Goal: Task Accomplishment & Management: Use online tool/utility

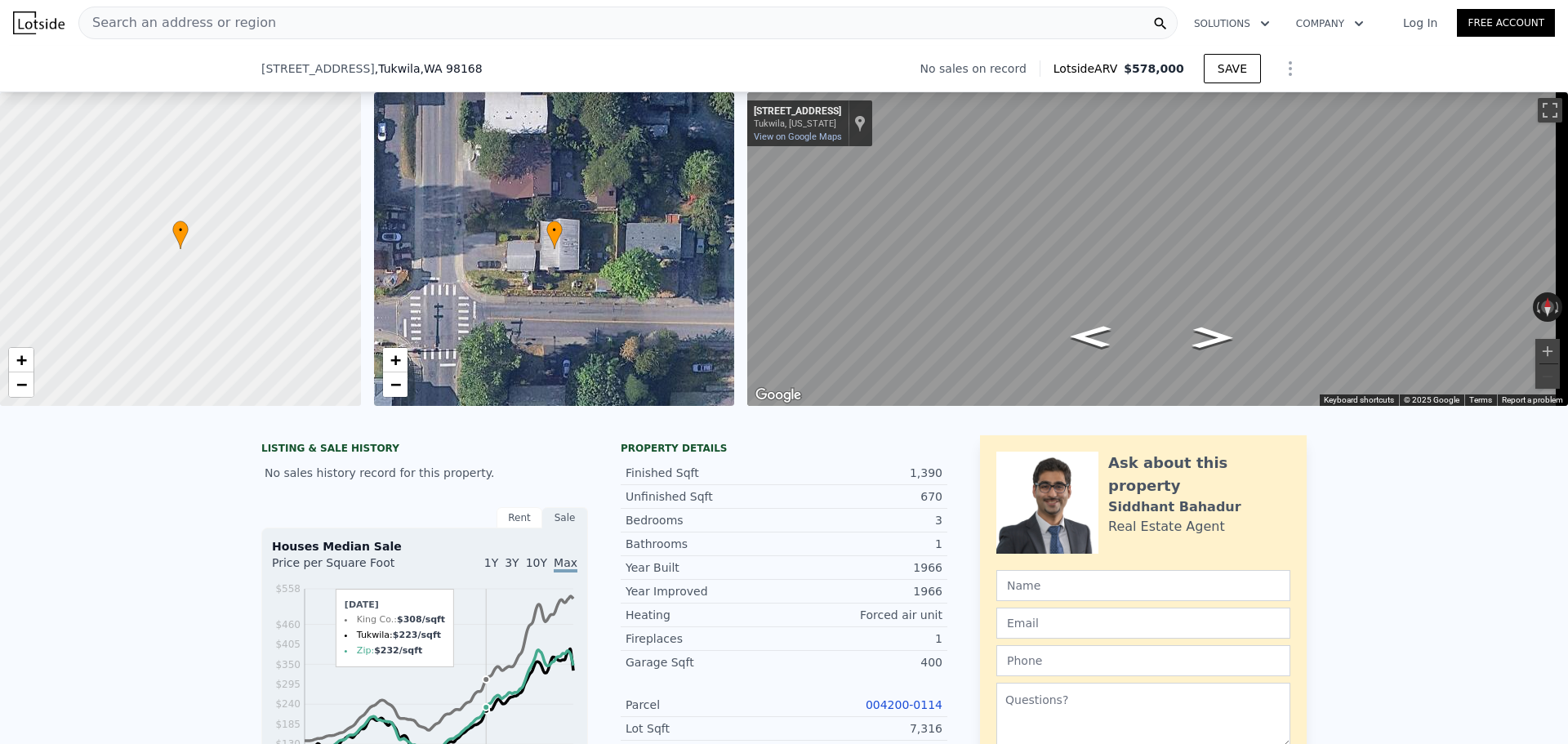
scroll to position [539, 0]
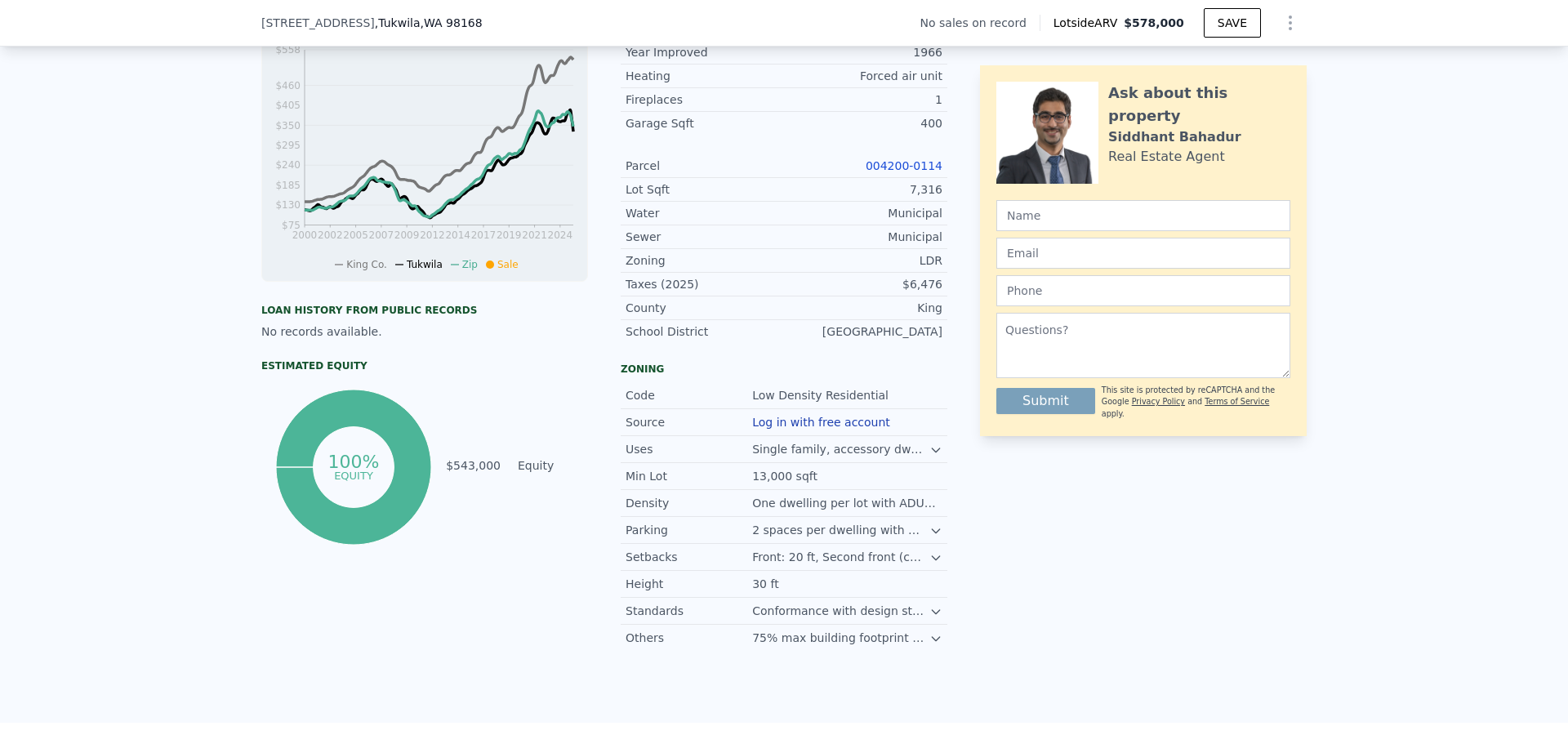
click at [331, 31] on div "[STREET_ADDRESS] No sales on record Lotside ARV $578,000 SAVE" at bounding box center [784, 23] width 1046 height 46
click at [334, 26] on span "[STREET_ADDRESS]" at bounding box center [318, 23] width 114 height 16
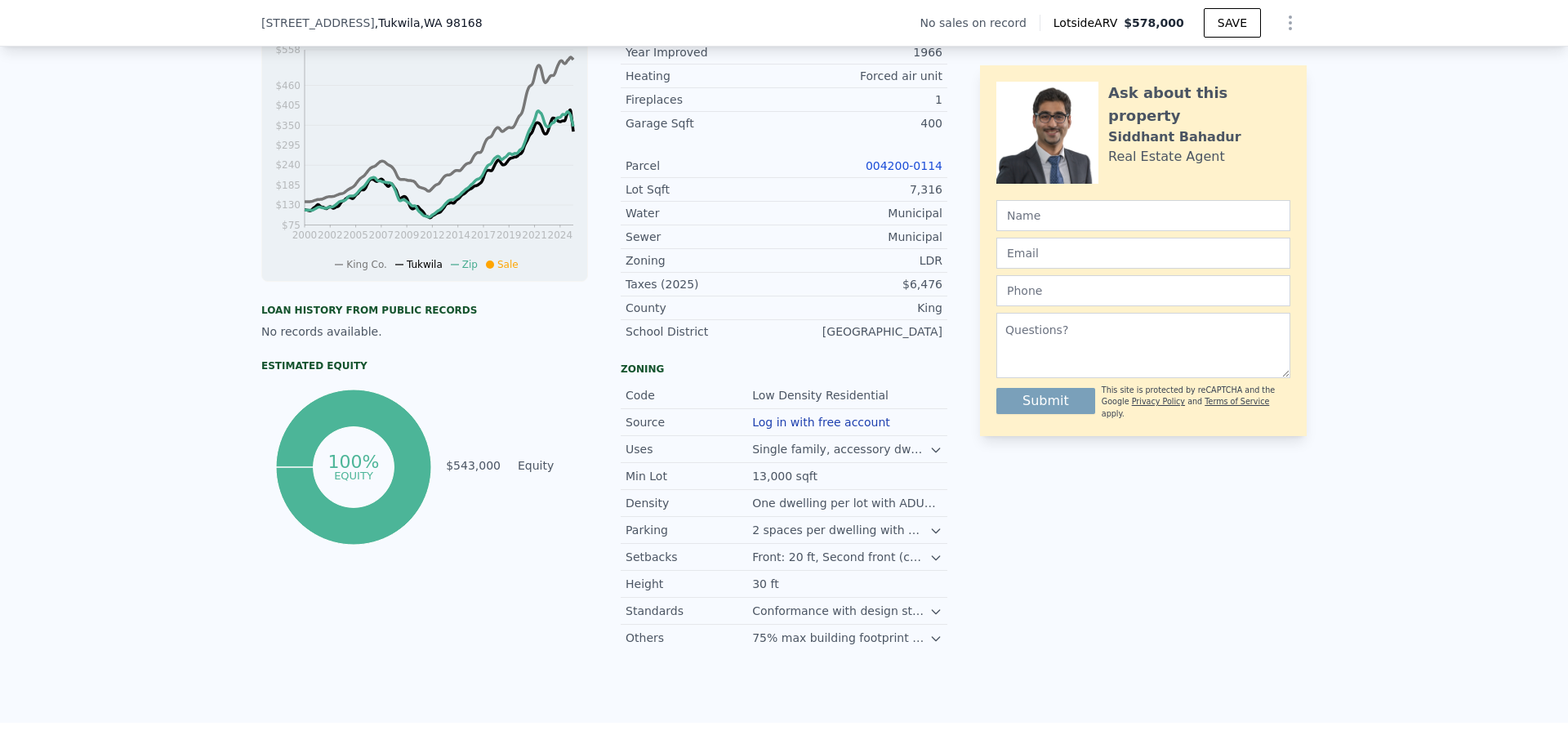
click at [383, 20] on span ", [GEOGRAPHIC_DATA] , [GEOGRAPHIC_DATA] 98168" at bounding box center [428, 23] width 108 height 16
drag, startPoint x: 520, startPoint y: 24, endPoint x: 186, endPoint y: 25, distance: 334.0
click at [186, 25] on div "[STREET_ADDRESS] No sales on record Lotside ARV $578,000 SAVE" at bounding box center [784, 23] width 1568 height 46
copy div "[STREET_ADDRESS]"
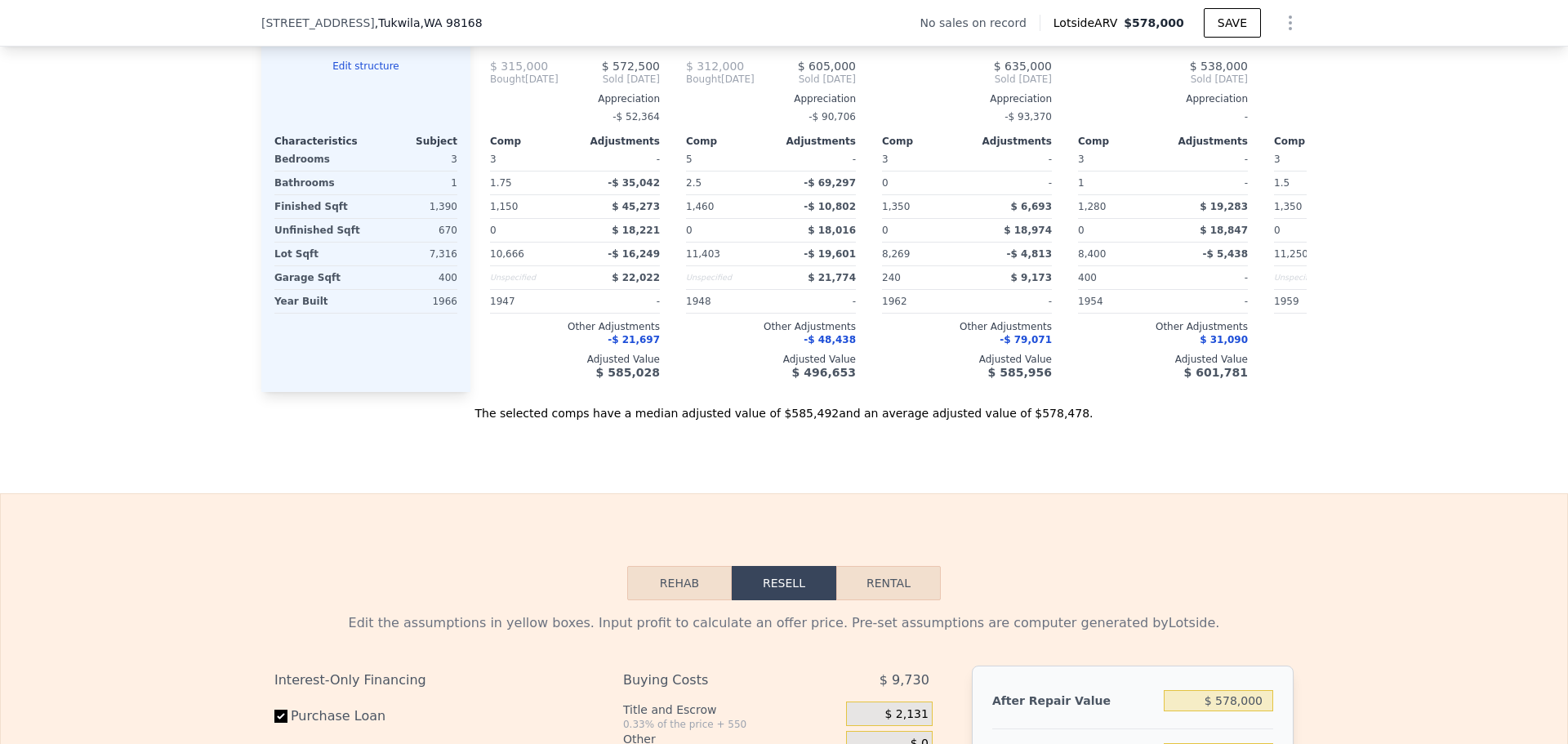
scroll to position [2173, 0]
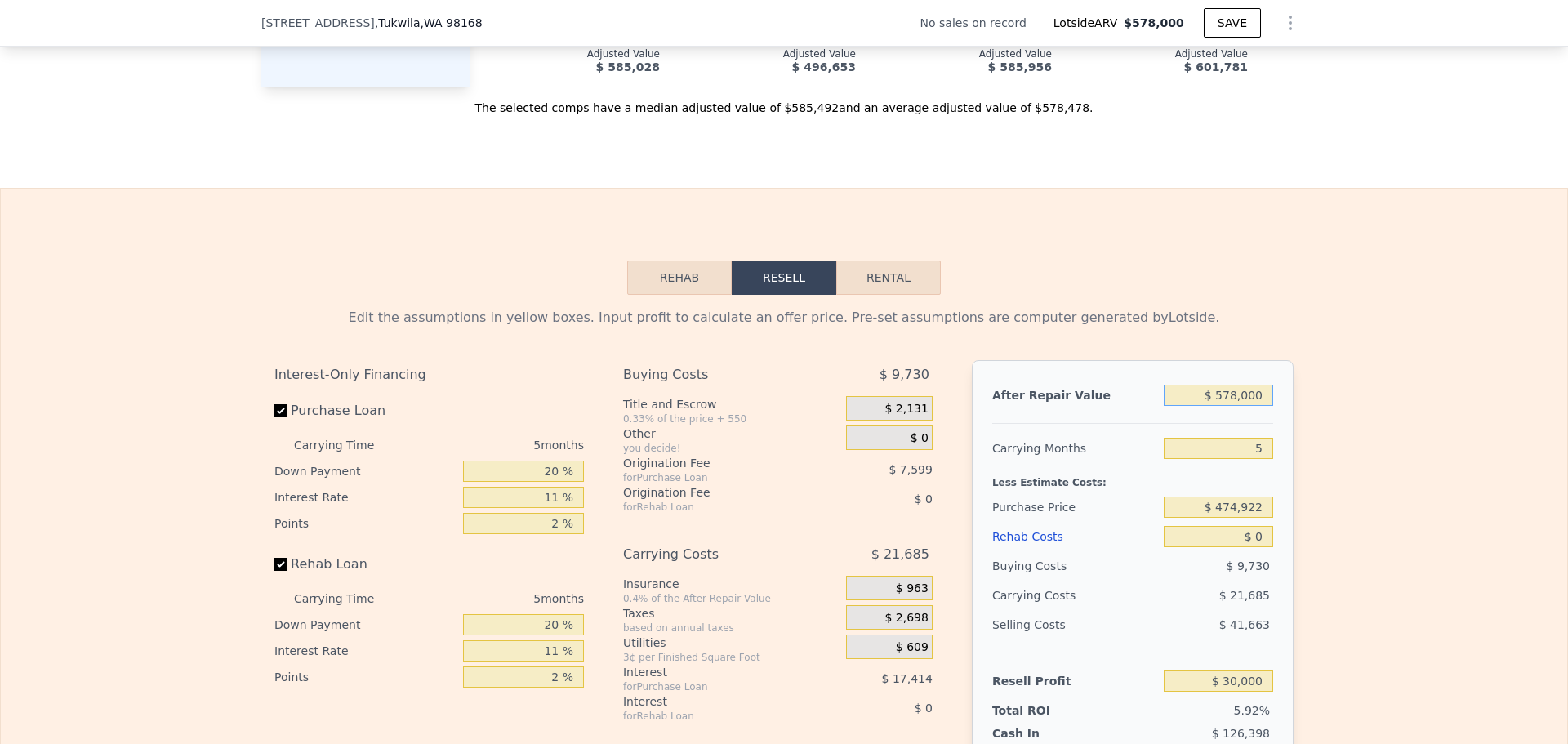
click at [1240, 406] on input "$ 578,000" at bounding box center [1219, 395] width 109 height 21
type input "$ 5"
type input "-$ 505,919"
type input "$ 525"
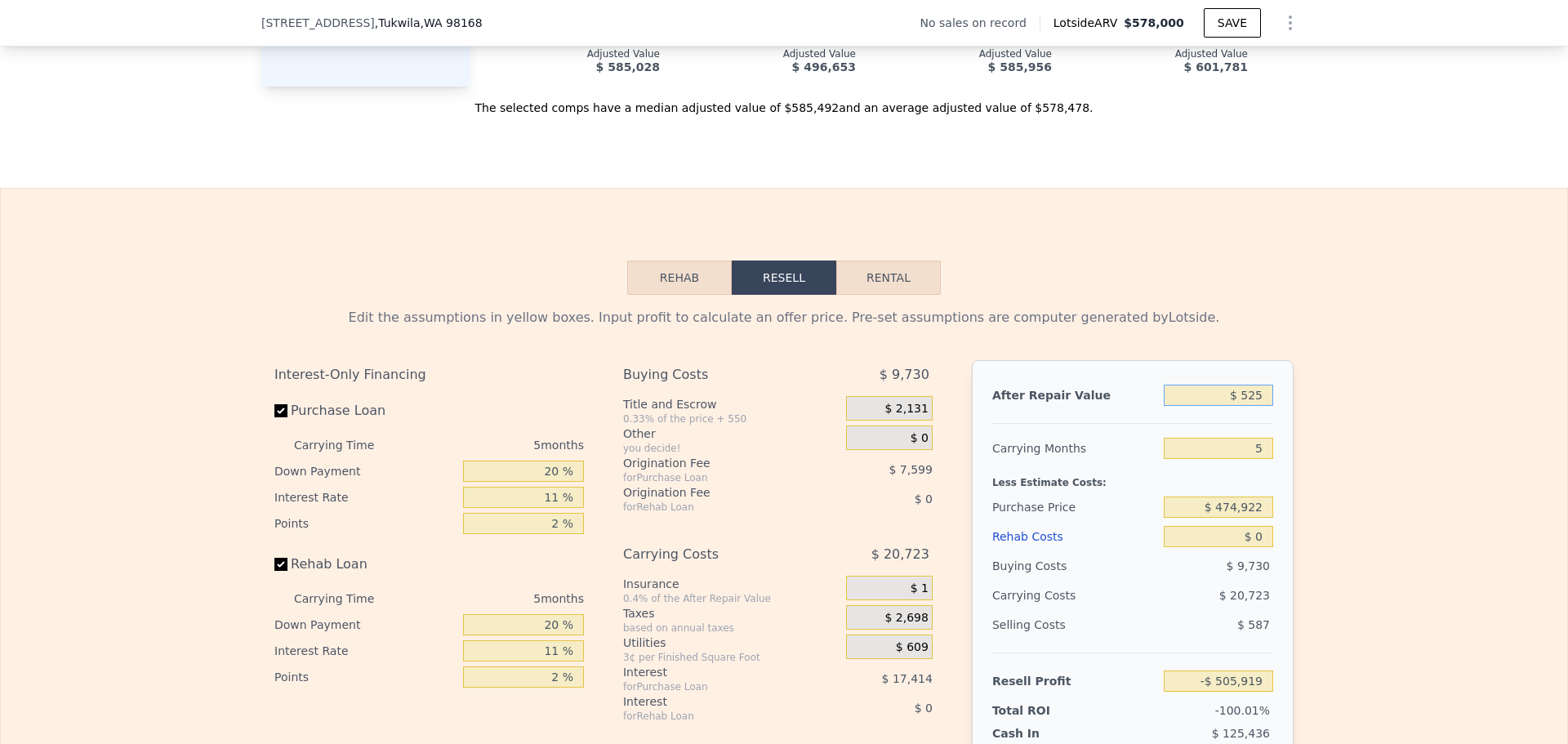
type input "-$ 505,437"
type input "$ 525,000"
type input "-$ 19,142"
type input "$ 525,000"
click at [1257, 518] on input "$ 474,922" at bounding box center [1219, 507] width 109 height 21
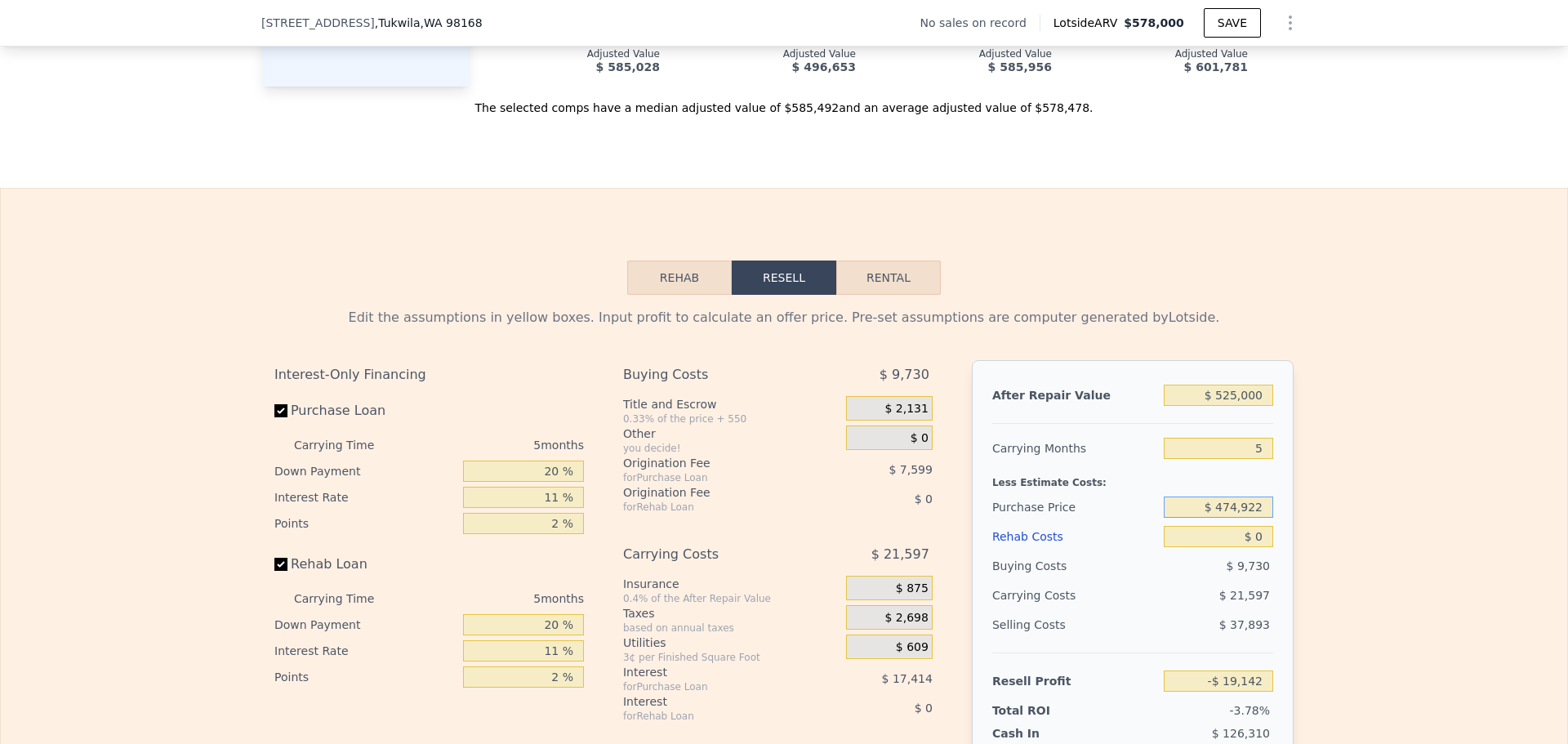
click at [1257, 518] on input "$ 474,922" at bounding box center [1219, 507] width 109 height 21
type input "$ 375,000"
click at [1229, 459] on input "5" at bounding box center [1219, 448] width 109 height 21
type input "$ 86,376"
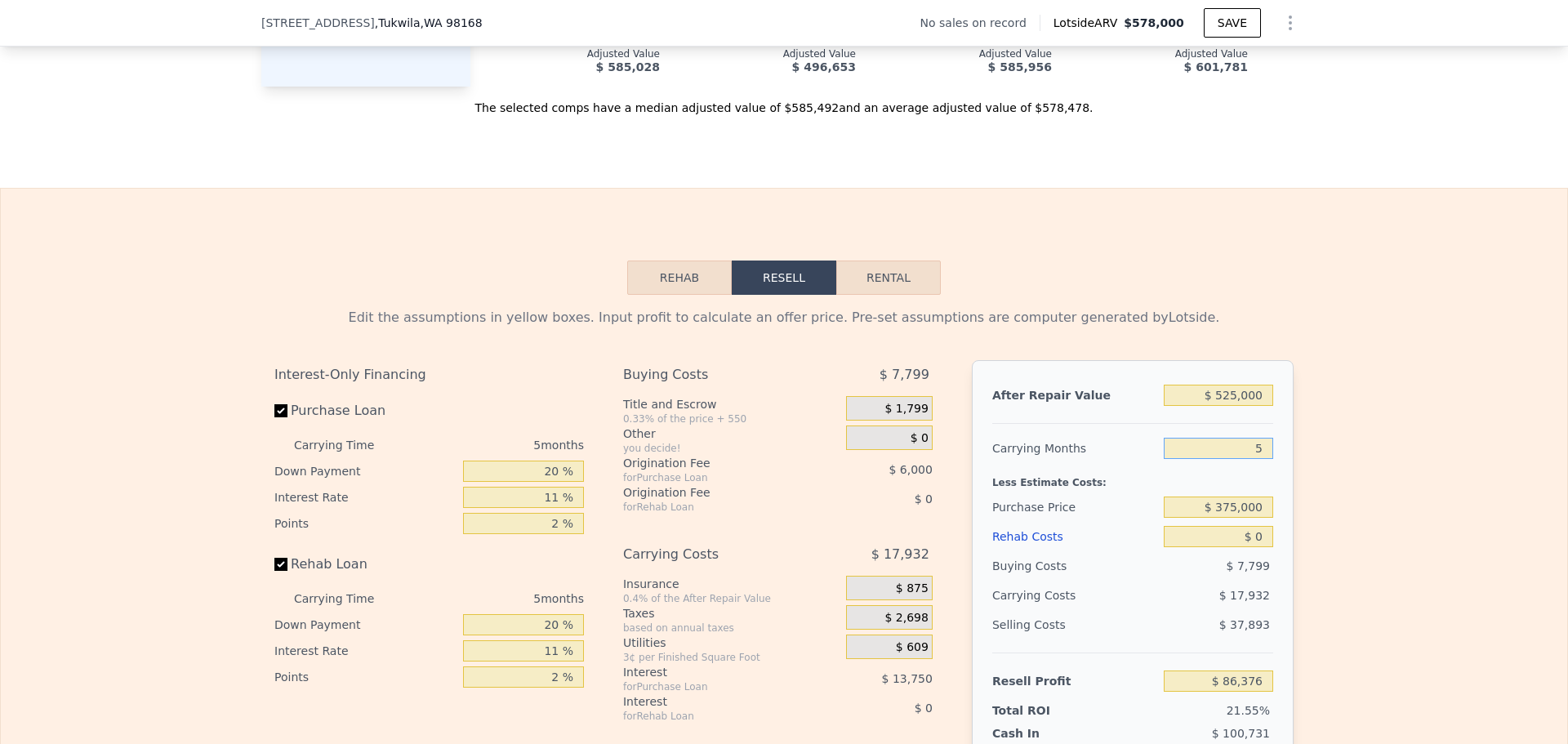
click at [1229, 459] on input "5" at bounding box center [1219, 448] width 109 height 21
click at [1133, 581] on div "Buying Costs" at bounding box center [1074, 566] width 165 height 29
click at [1247, 547] on input "$ 0" at bounding box center [1219, 536] width 109 height 21
click at [1081, 581] on div "Buying Costs" at bounding box center [1074, 566] width 165 height 29
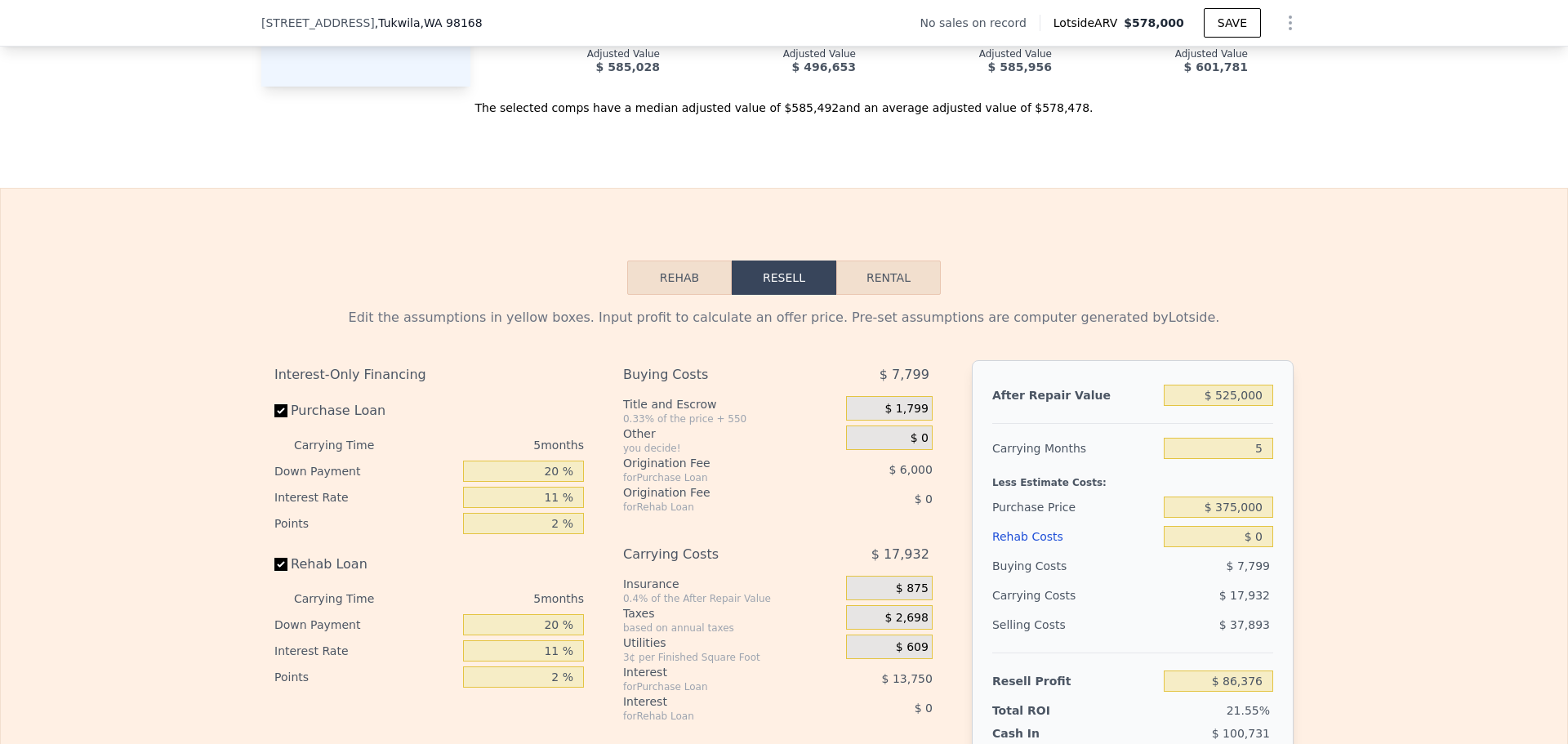
scroll to position [2444, 0]
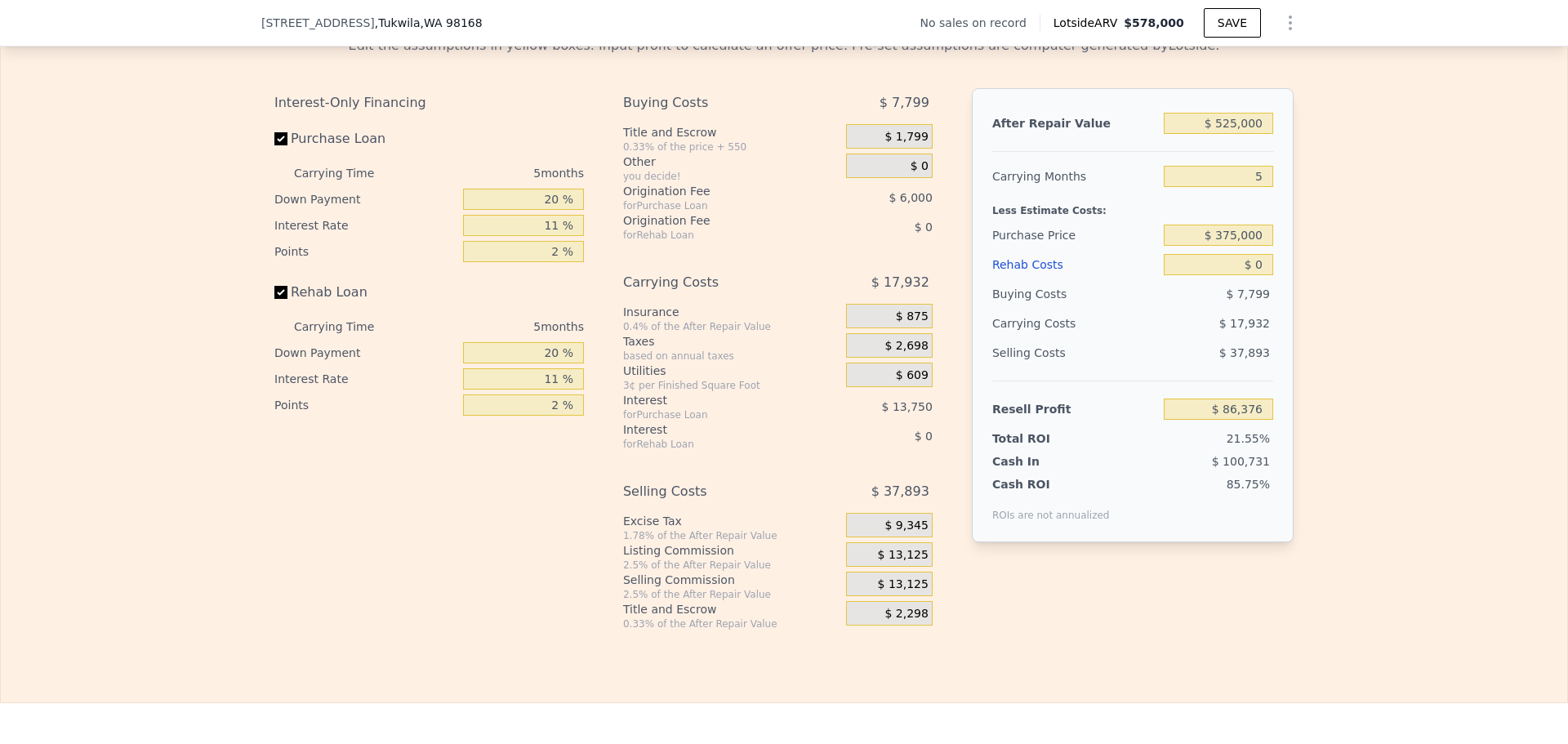
click at [893, 563] on span "$ 13,125" at bounding box center [903, 555] width 51 height 15
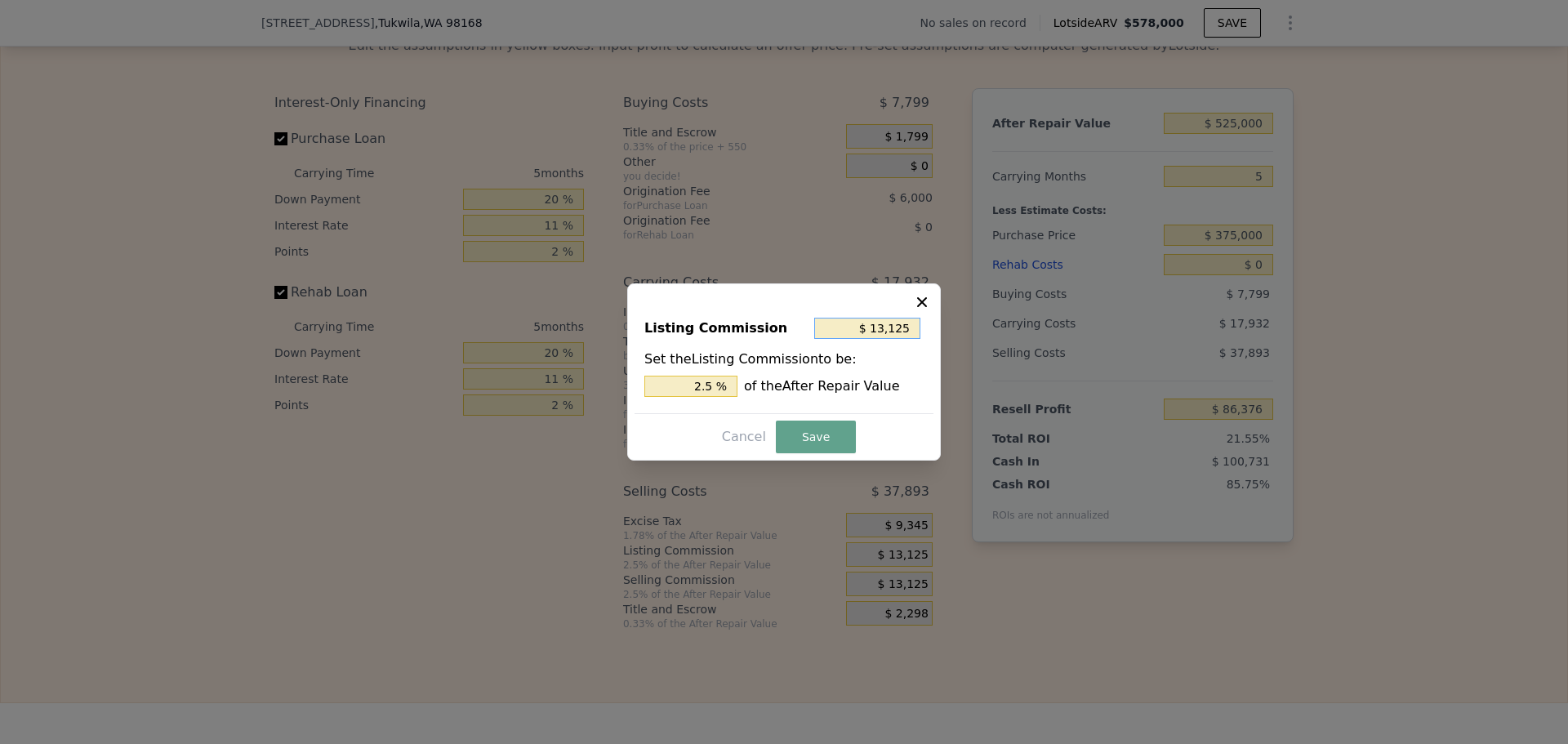
click at [884, 324] on input "$ 13,125" at bounding box center [867, 327] width 106 height 21
type input "$ 1"
type input "0.000 %"
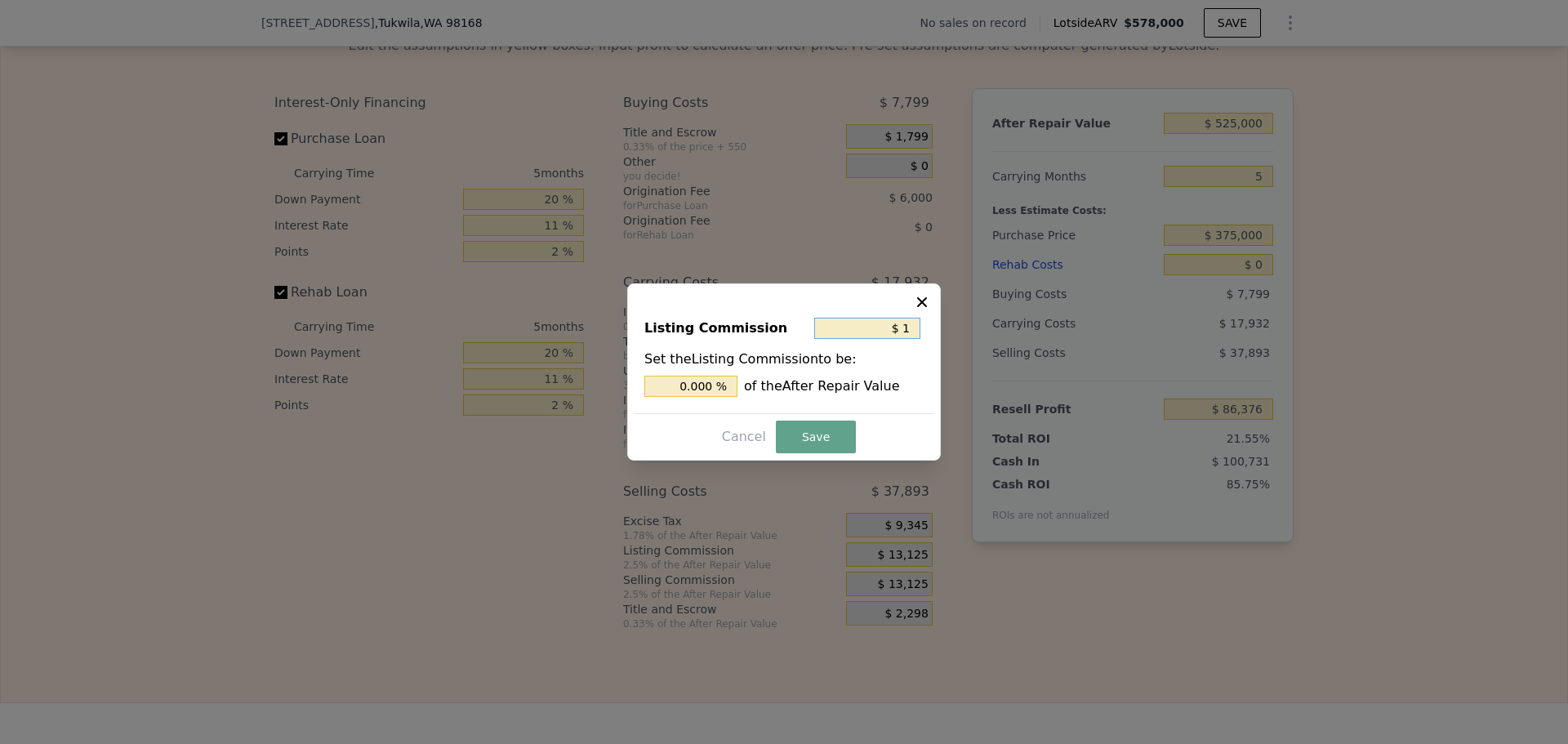
type input "$ 10"
type input "0.002 %"
type input "$ 100"
type input "0.019 %"
type input "$ 1,000"
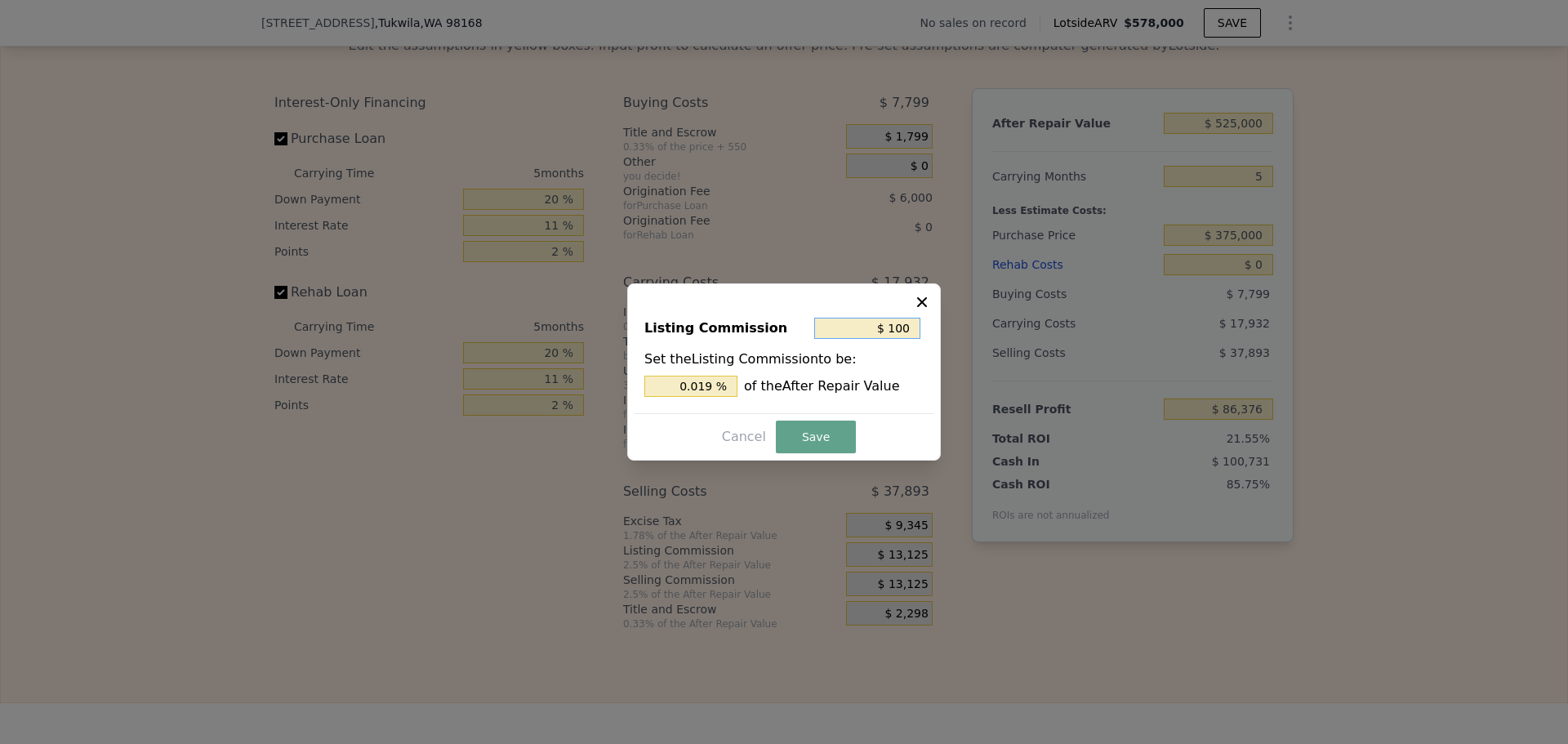
type input "0.190 %"
type input "$ 1,000"
click at [812, 433] on button "Save" at bounding box center [816, 437] width 80 height 33
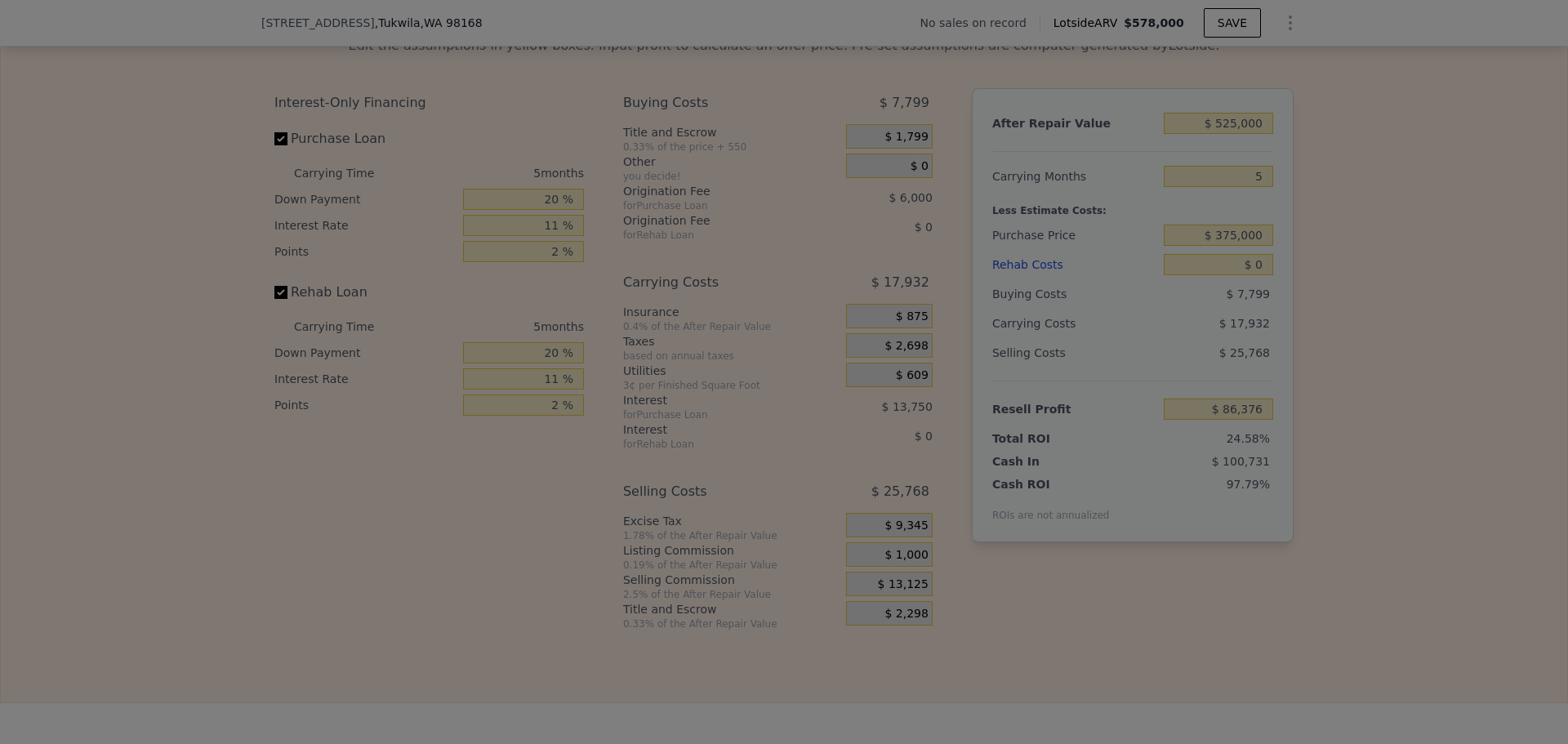
type input "$ 98,501"
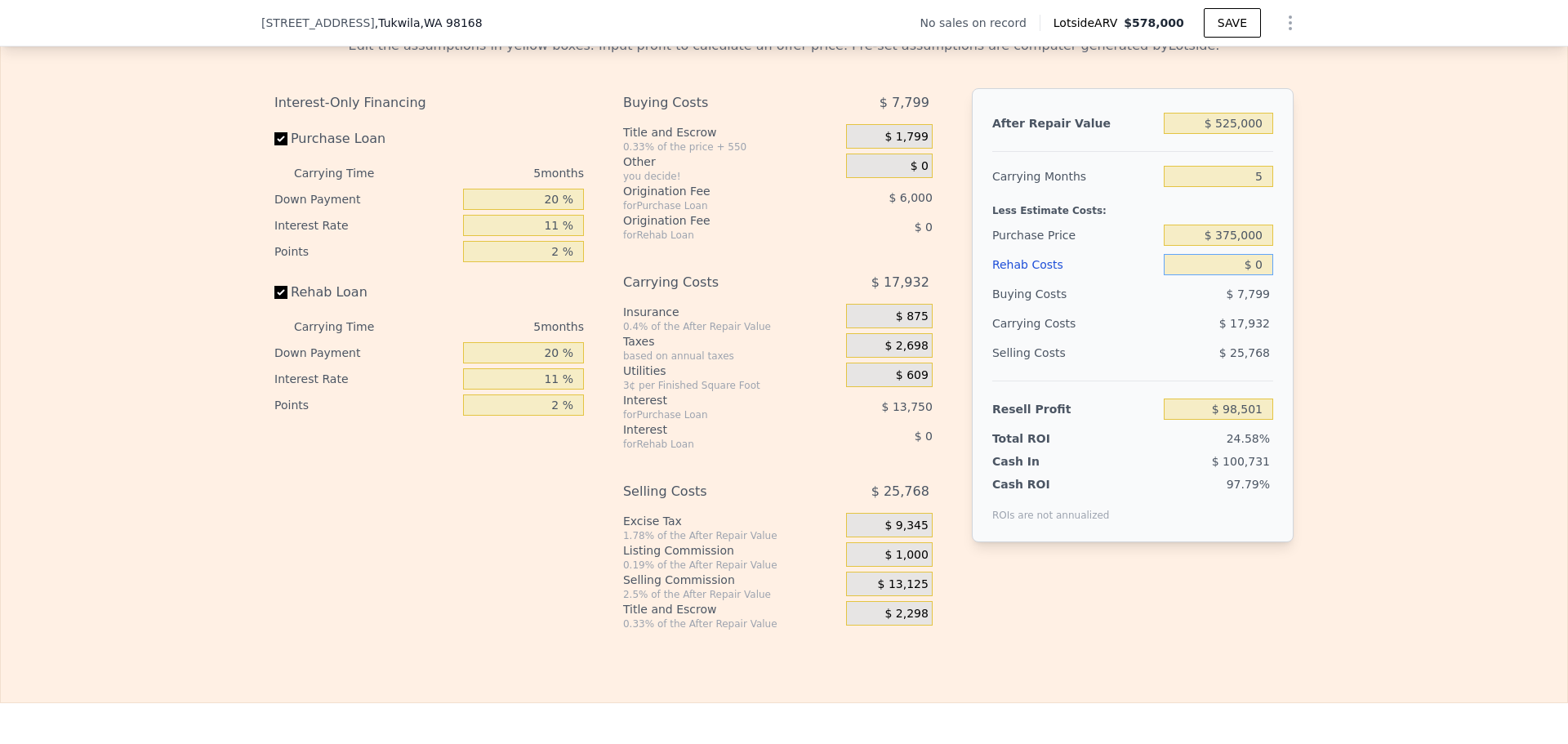
click at [1253, 275] on input "$ 0" at bounding box center [1219, 264] width 109 height 21
click at [1193, 338] on div "$ 17,932" at bounding box center [1187, 324] width 172 height 29
drag, startPoint x: 1192, startPoint y: 345, endPoint x: 1113, endPoint y: 311, distance: 86.0
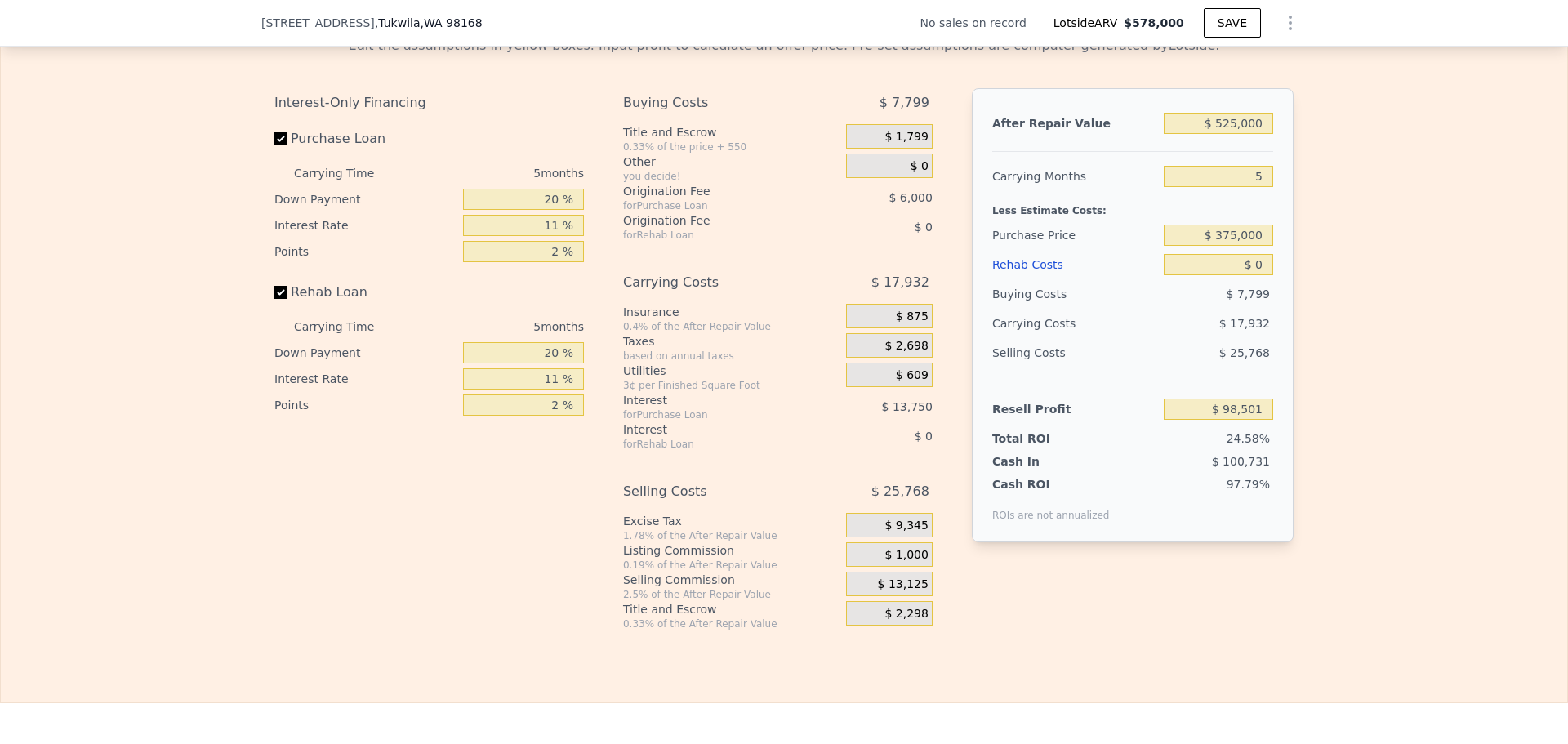
click at [1113, 309] on div "Buying Costs" at bounding box center [1074, 294] width 165 height 29
click at [1254, 275] on input "$ 0" at bounding box center [1219, 264] width 109 height 21
click at [1196, 367] on div "$ 25,768" at bounding box center [1219, 353] width 110 height 29
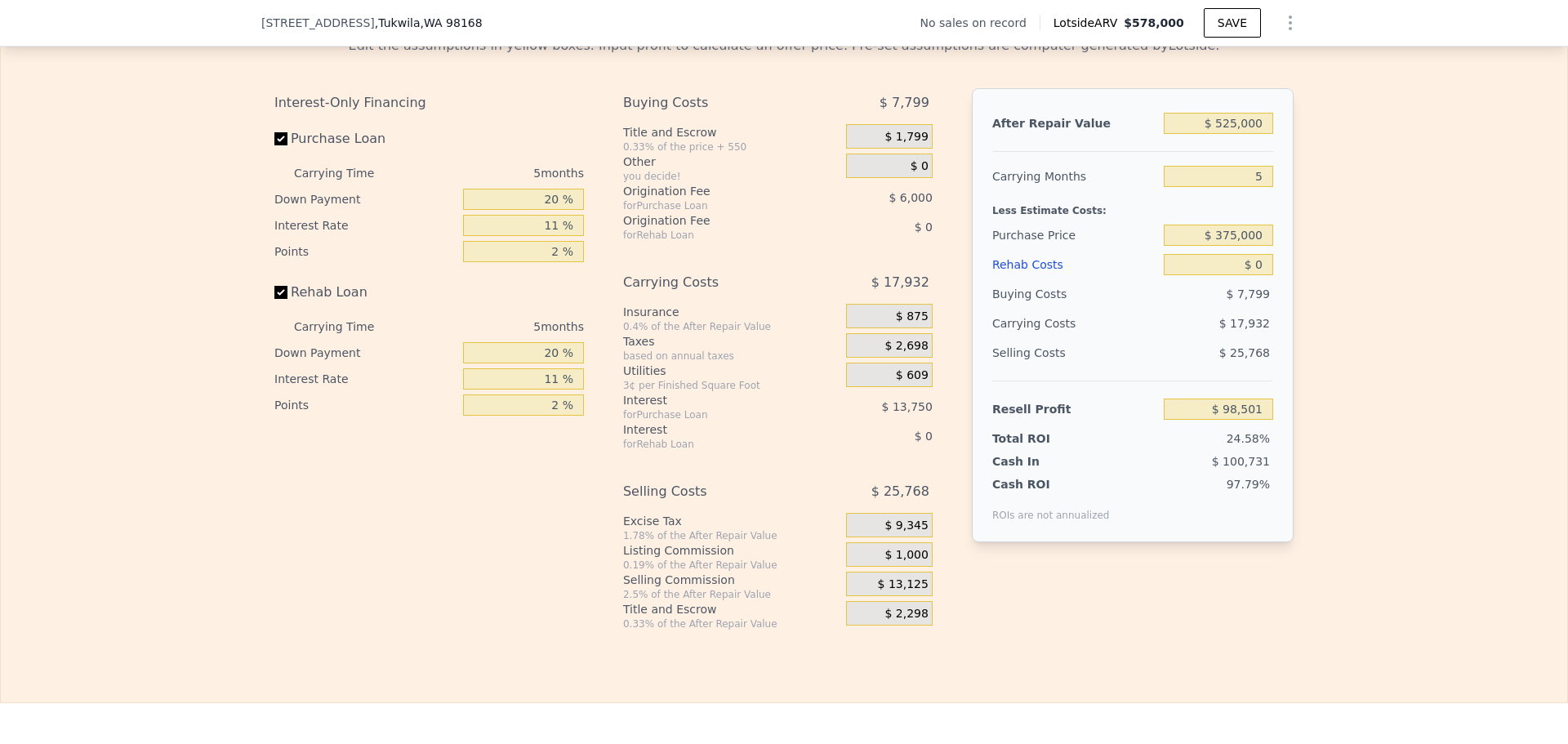
click at [1074, 338] on div "Carrying Costs" at bounding box center [1043, 324] width 102 height 29
drag, startPoint x: 1064, startPoint y: 340, endPoint x: 1048, endPoint y: 316, distance: 28.8
click at [1048, 309] on div "Buying Costs" at bounding box center [1074, 294] width 165 height 29
click at [1047, 309] on div "Buying Costs" at bounding box center [1074, 294] width 165 height 29
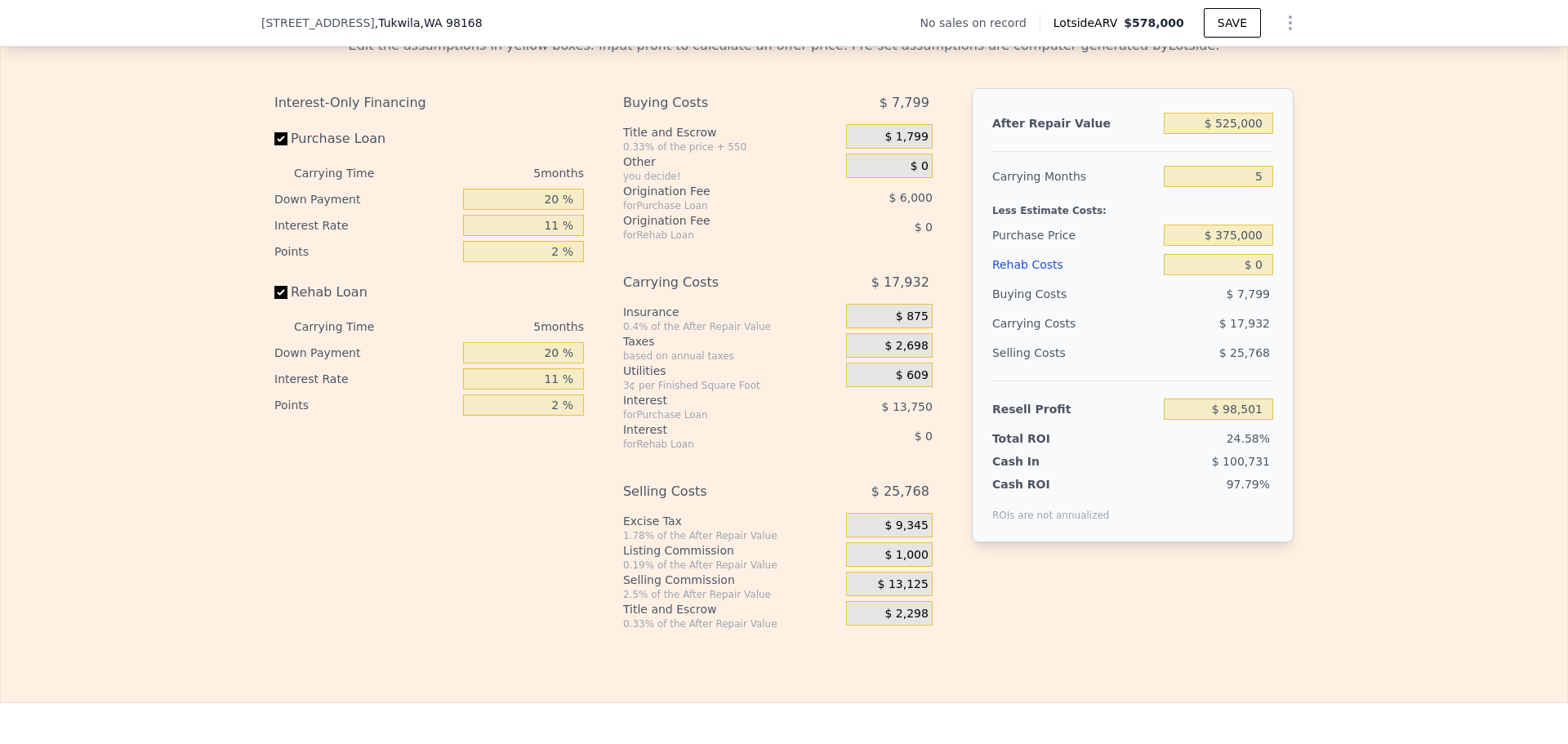
click at [1047, 279] on div "Rehab Costs" at bounding box center [1074, 264] width 165 height 29
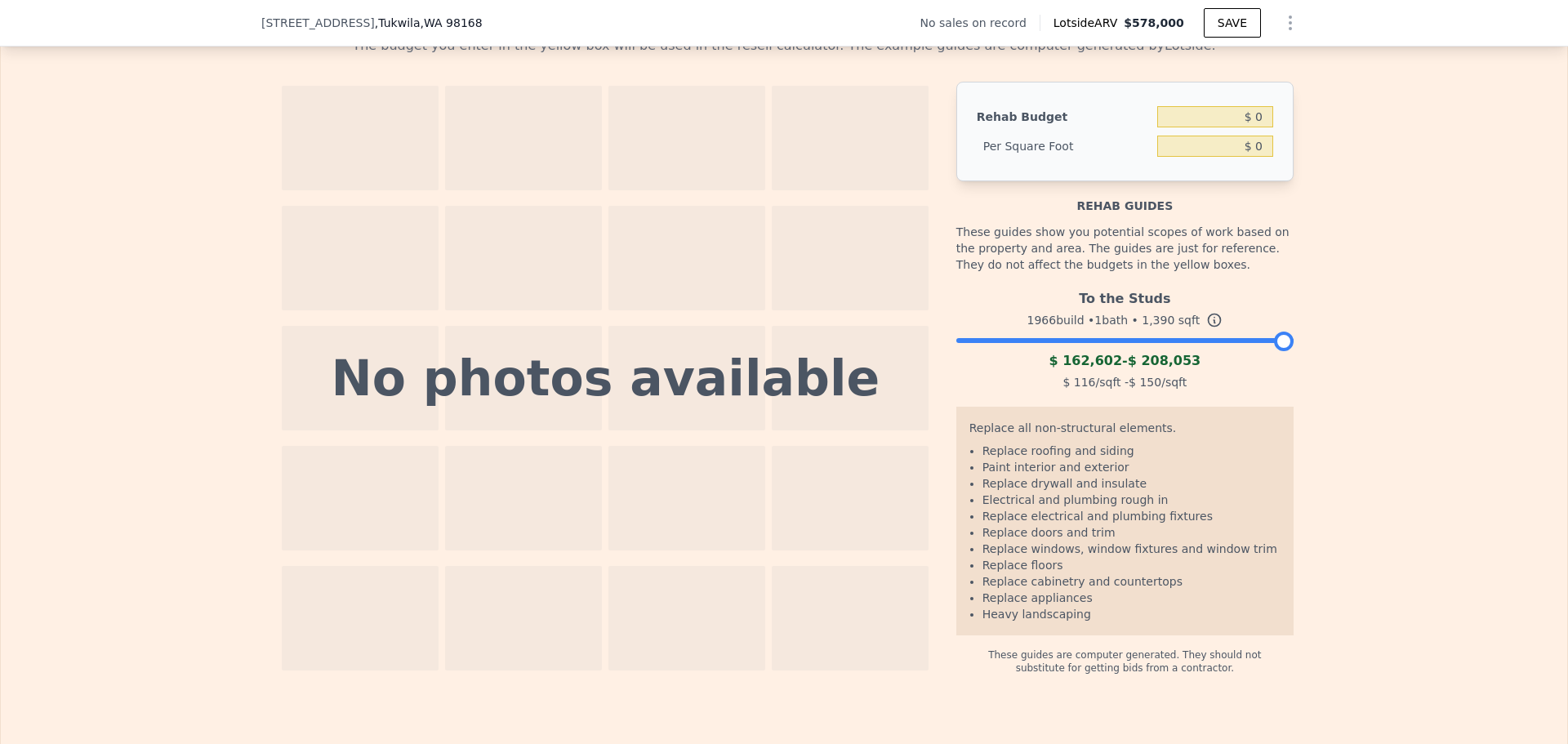
scroll to position [2173, 0]
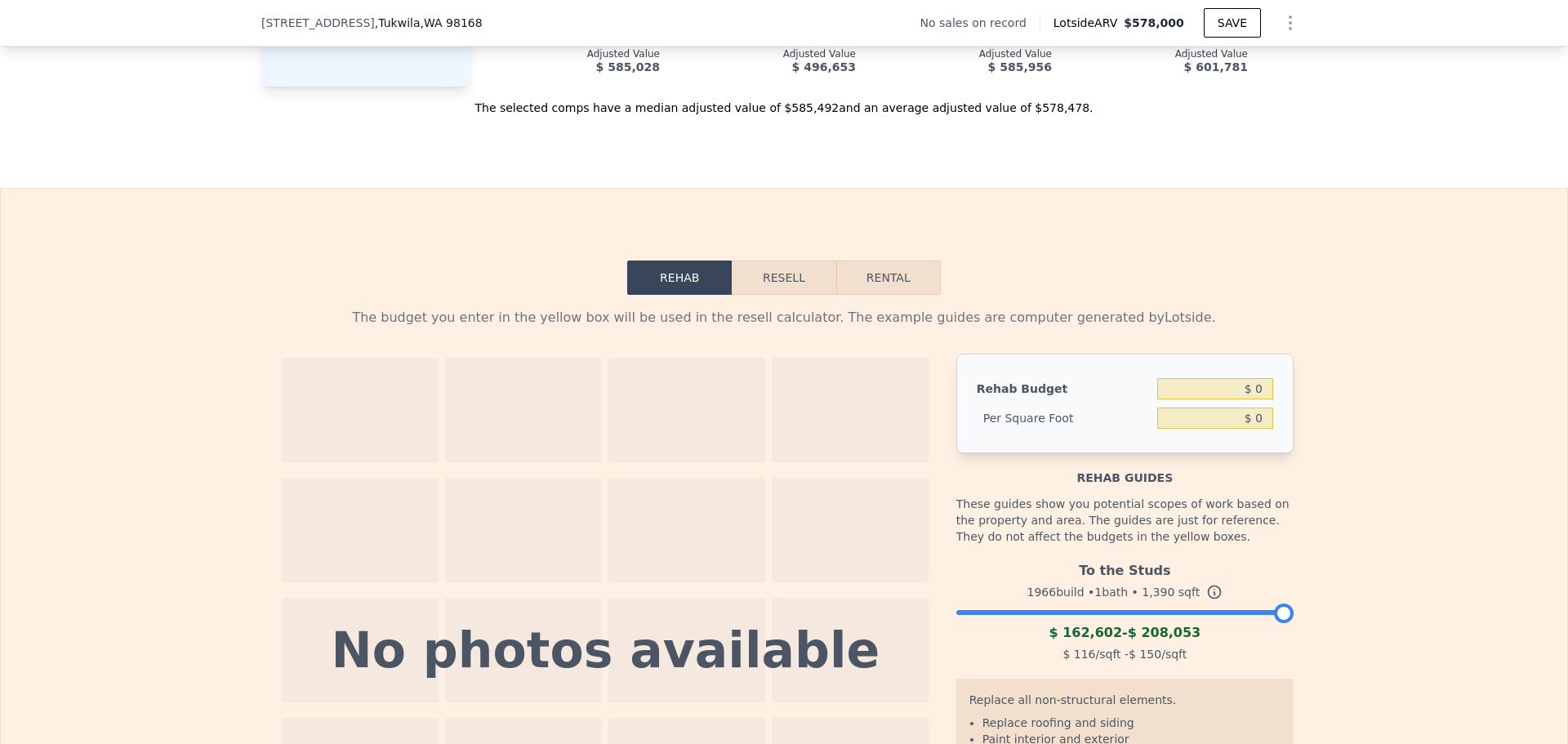
click at [777, 294] on button "Resell" at bounding box center [784, 278] width 104 height 35
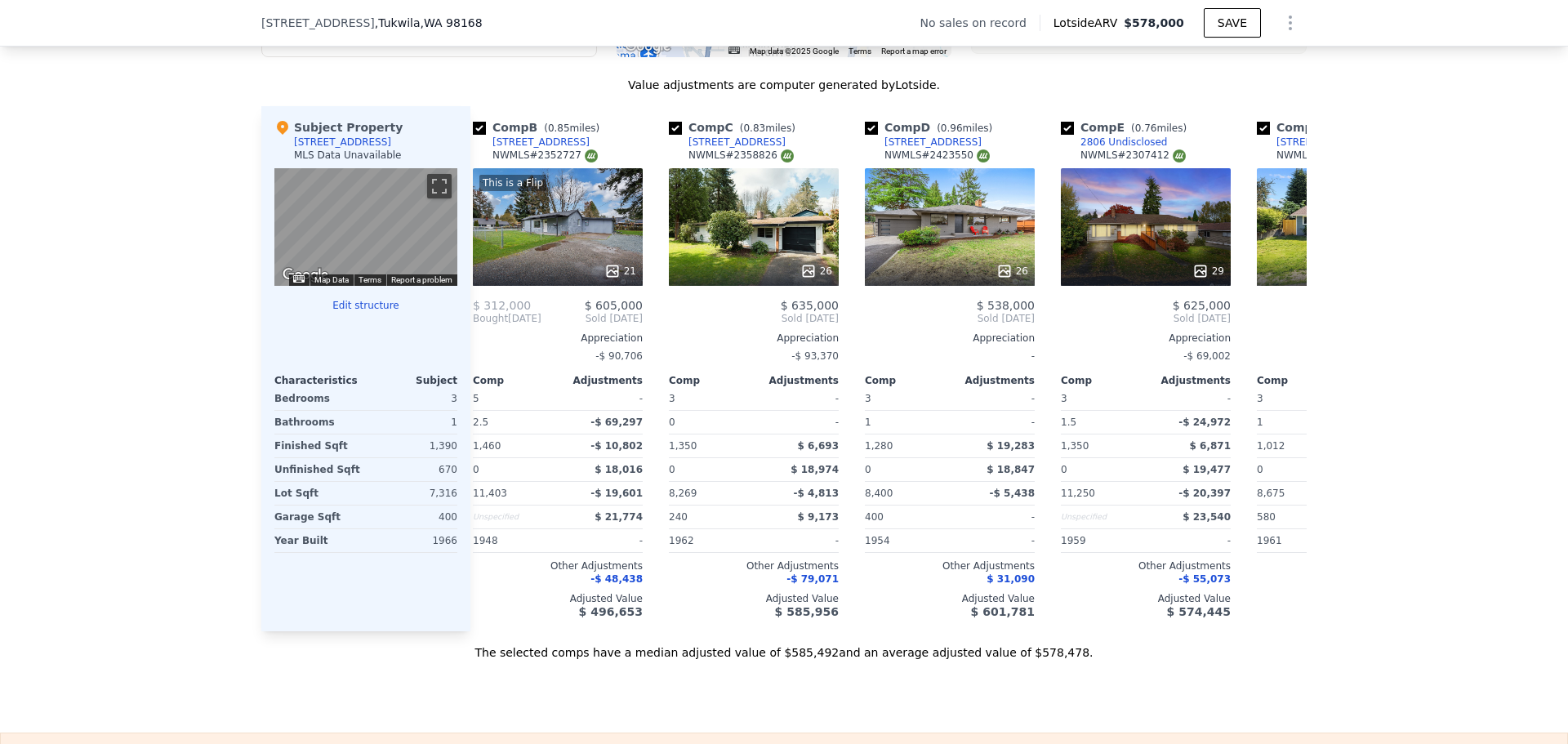
scroll to position [0, 201]
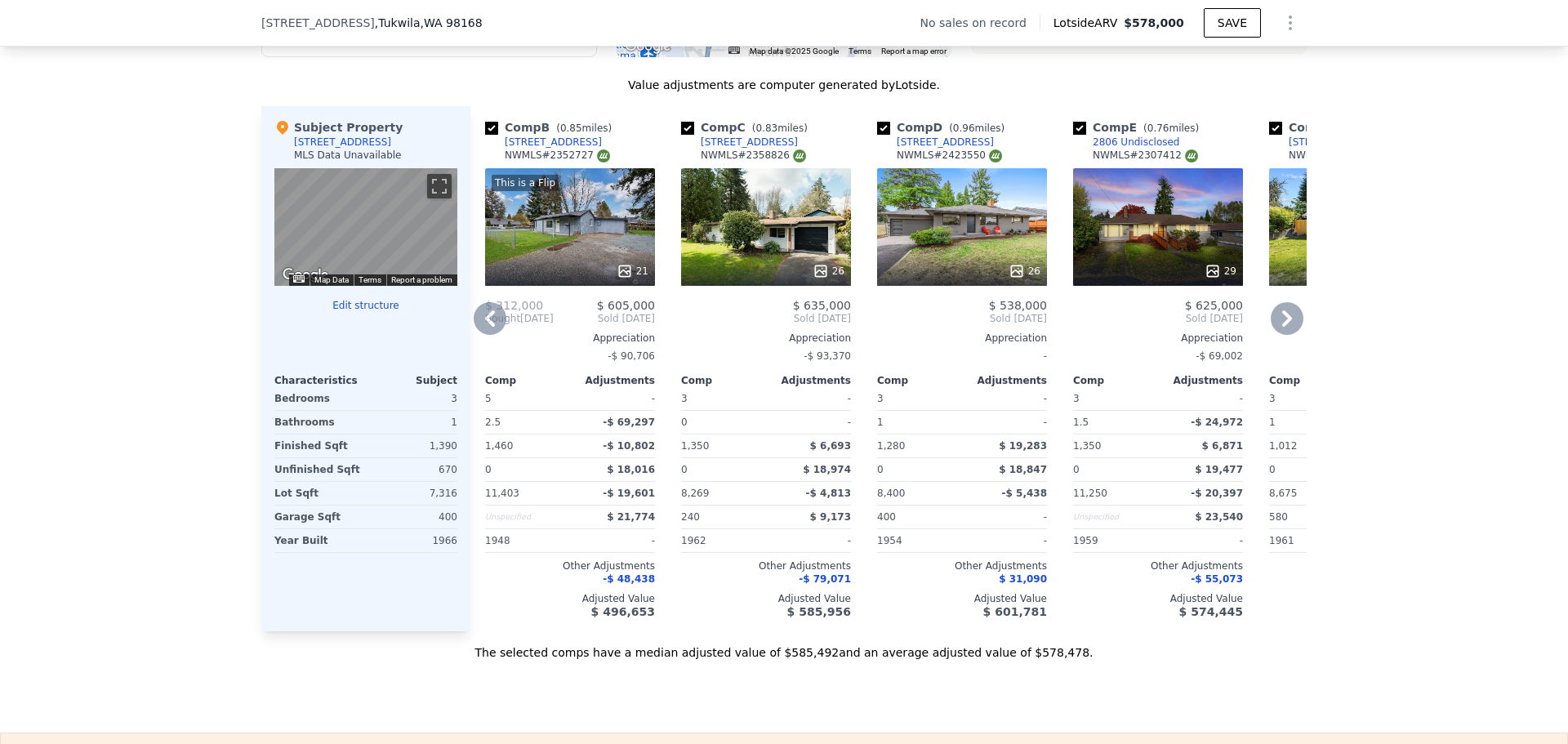
click at [539, 149] on div "[STREET_ADDRESS]" at bounding box center [553, 142] width 98 height 13
type input "$ 578,000"
type input "$ 30,000"
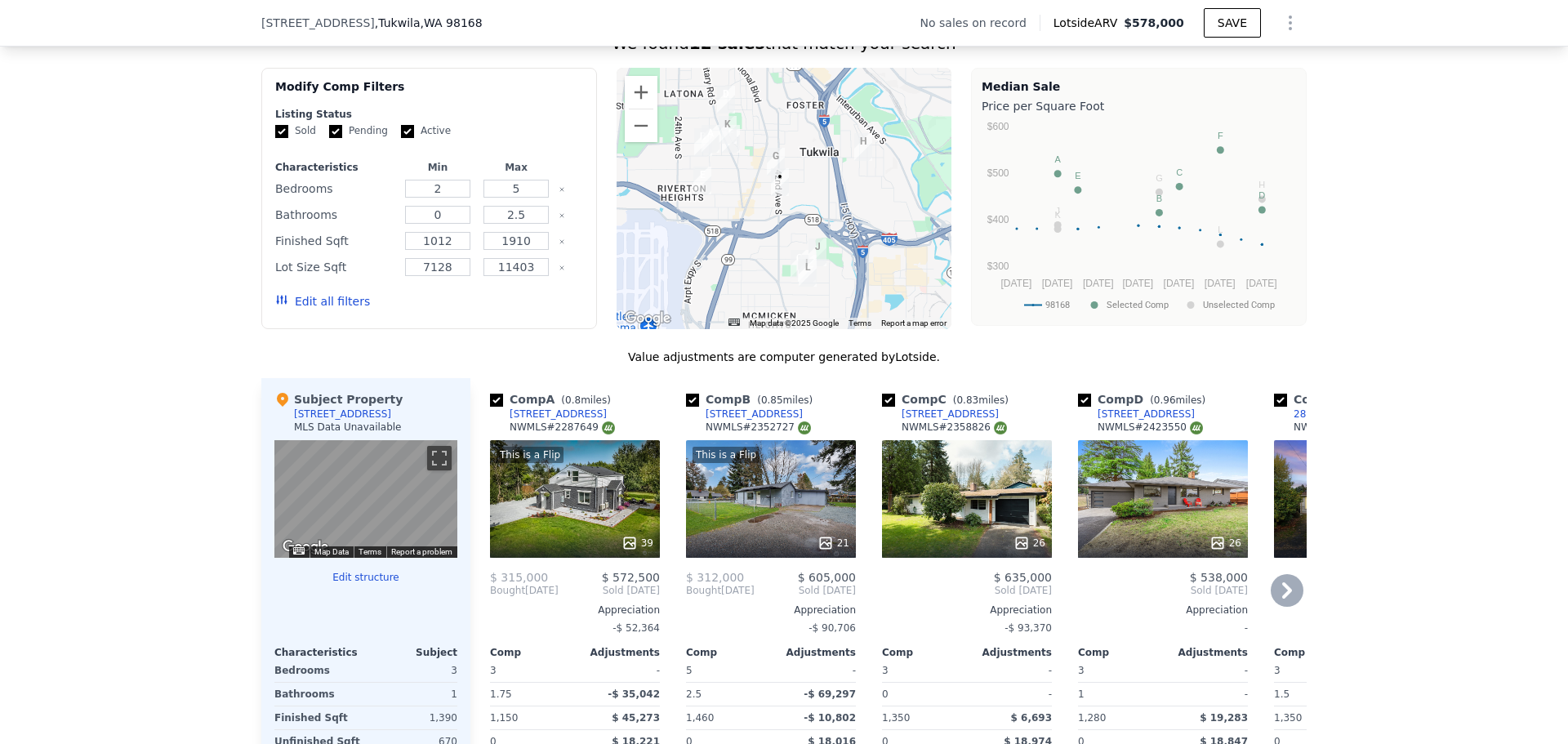
scroll to position [1628, 0]
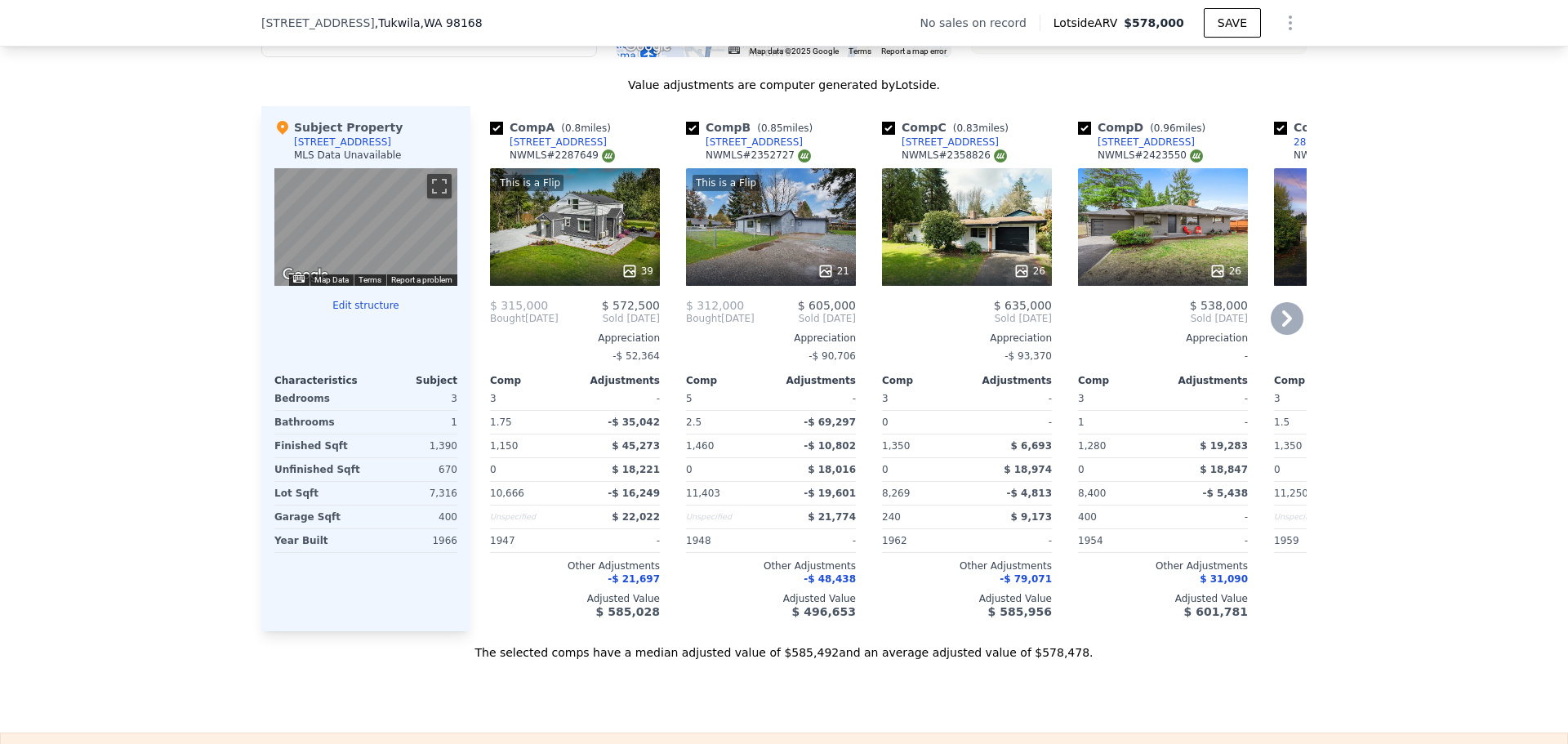
click at [703, 278] on div "21" at bounding box center [771, 271] width 156 height 16
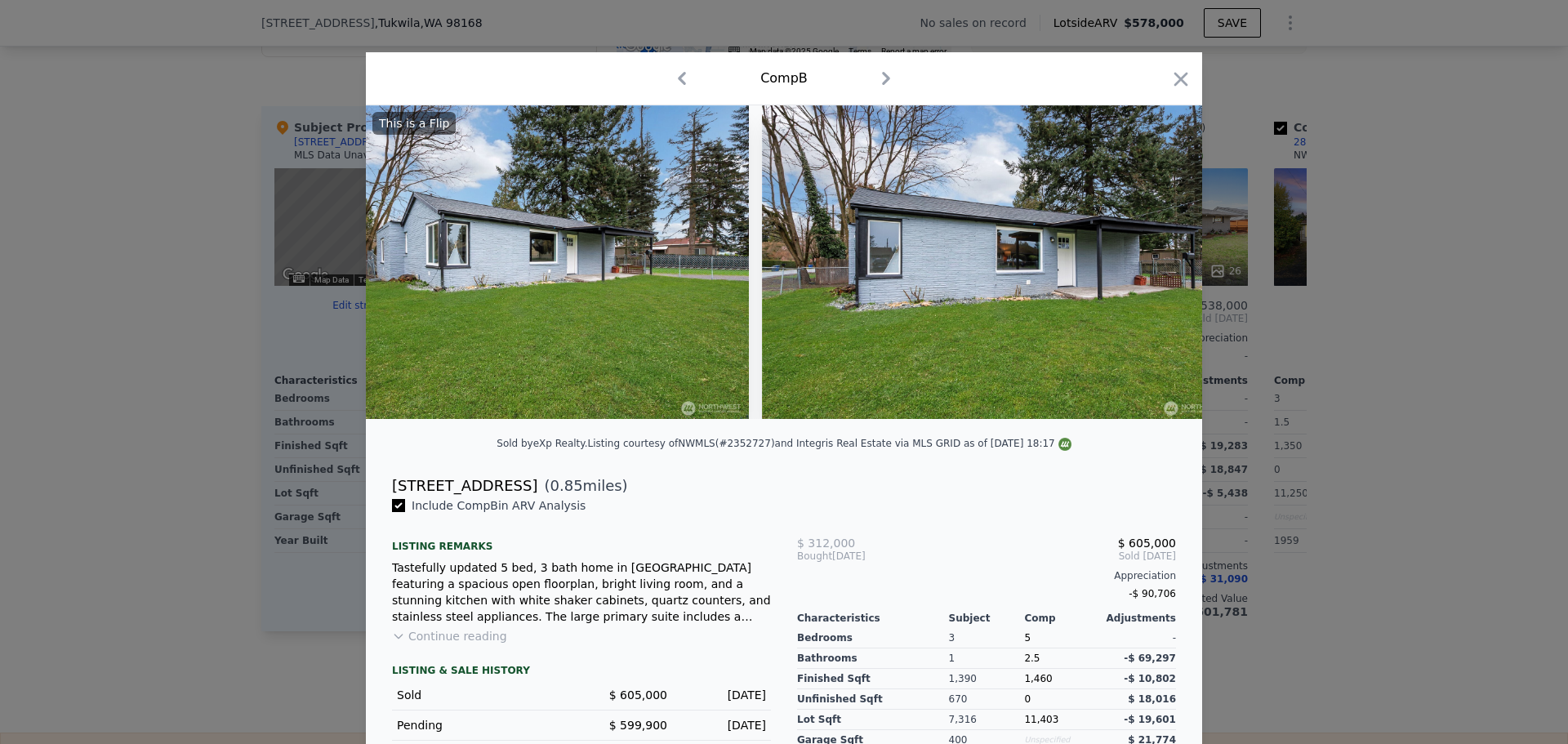
scroll to position [0, 7890]
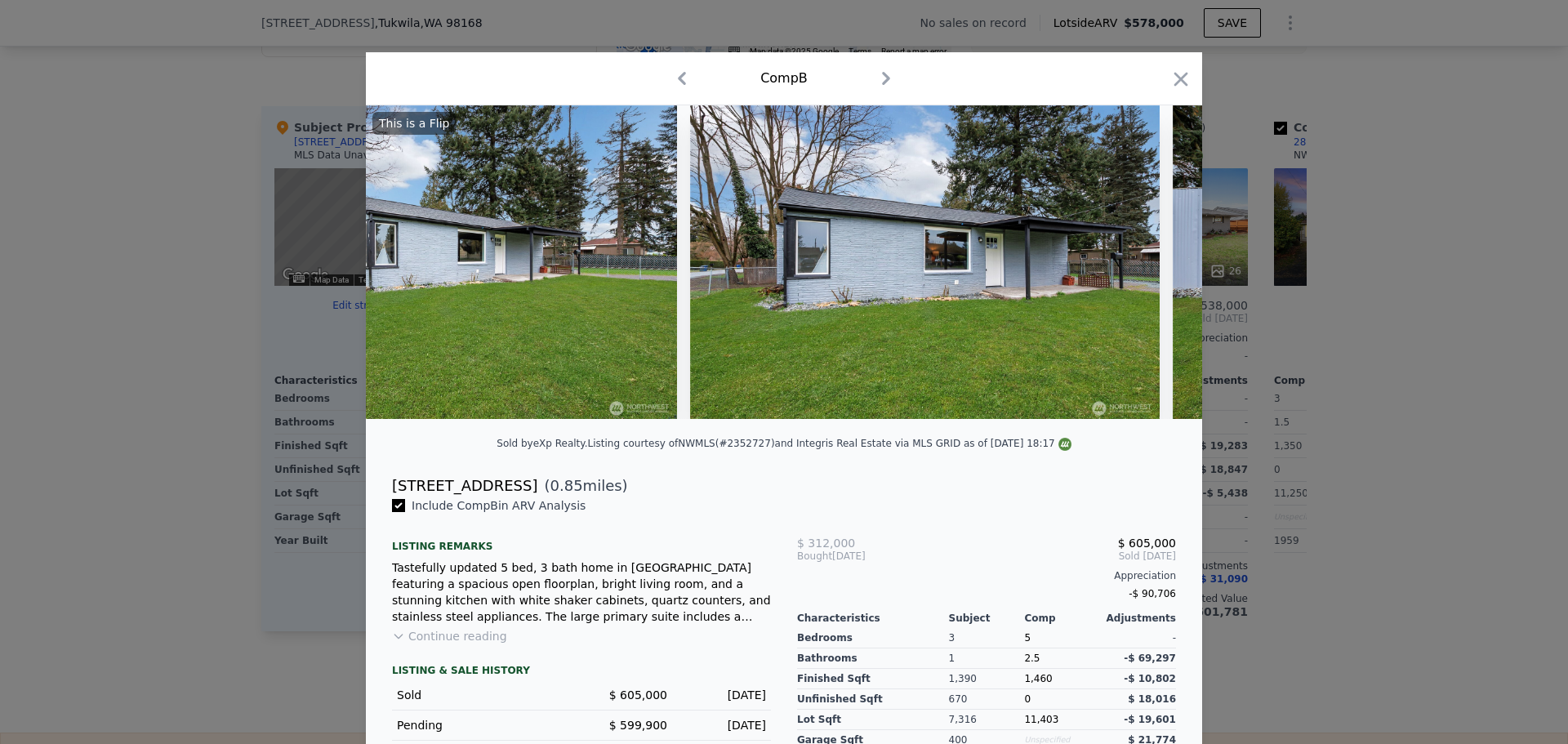
click at [1159, 92] on div "Comp B" at bounding box center [783, 78] width 836 height 53
click at [1185, 88] on icon "button" at bounding box center [1181, 78] width 23 height 23
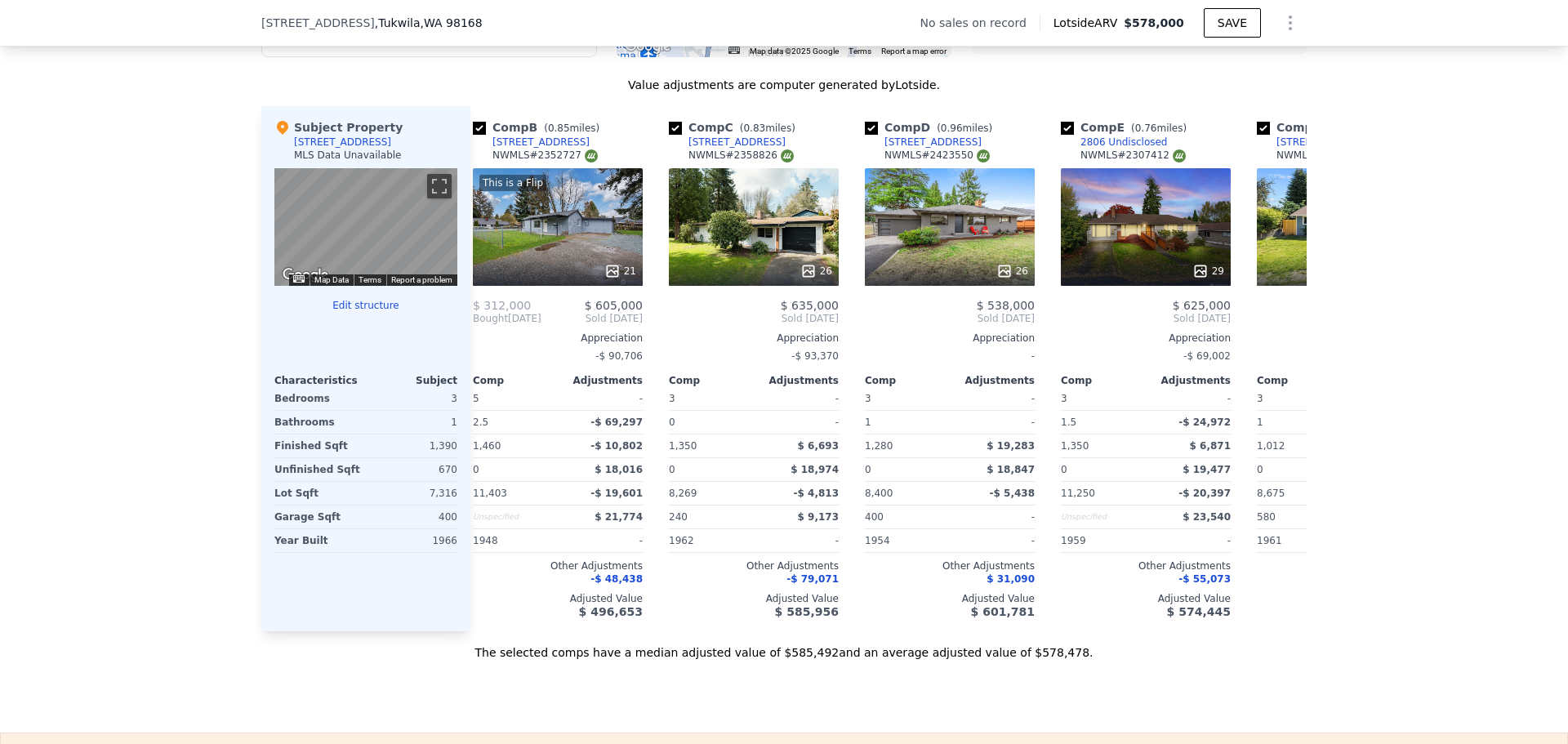
scroll to position [0, 186]
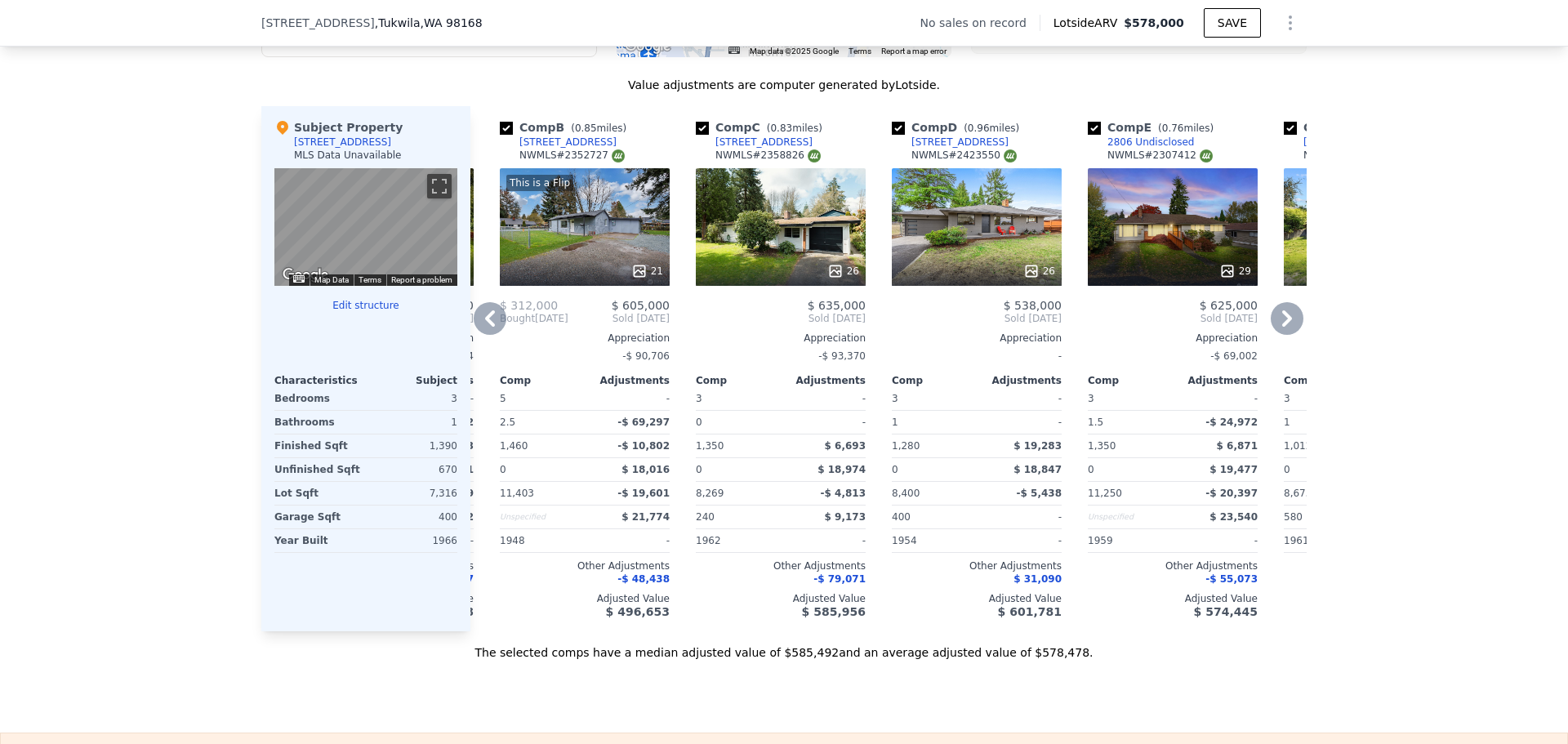
click at [580, 229] on div "This is a Flip 21" at bounding box center [584, 227] width 170 height 118
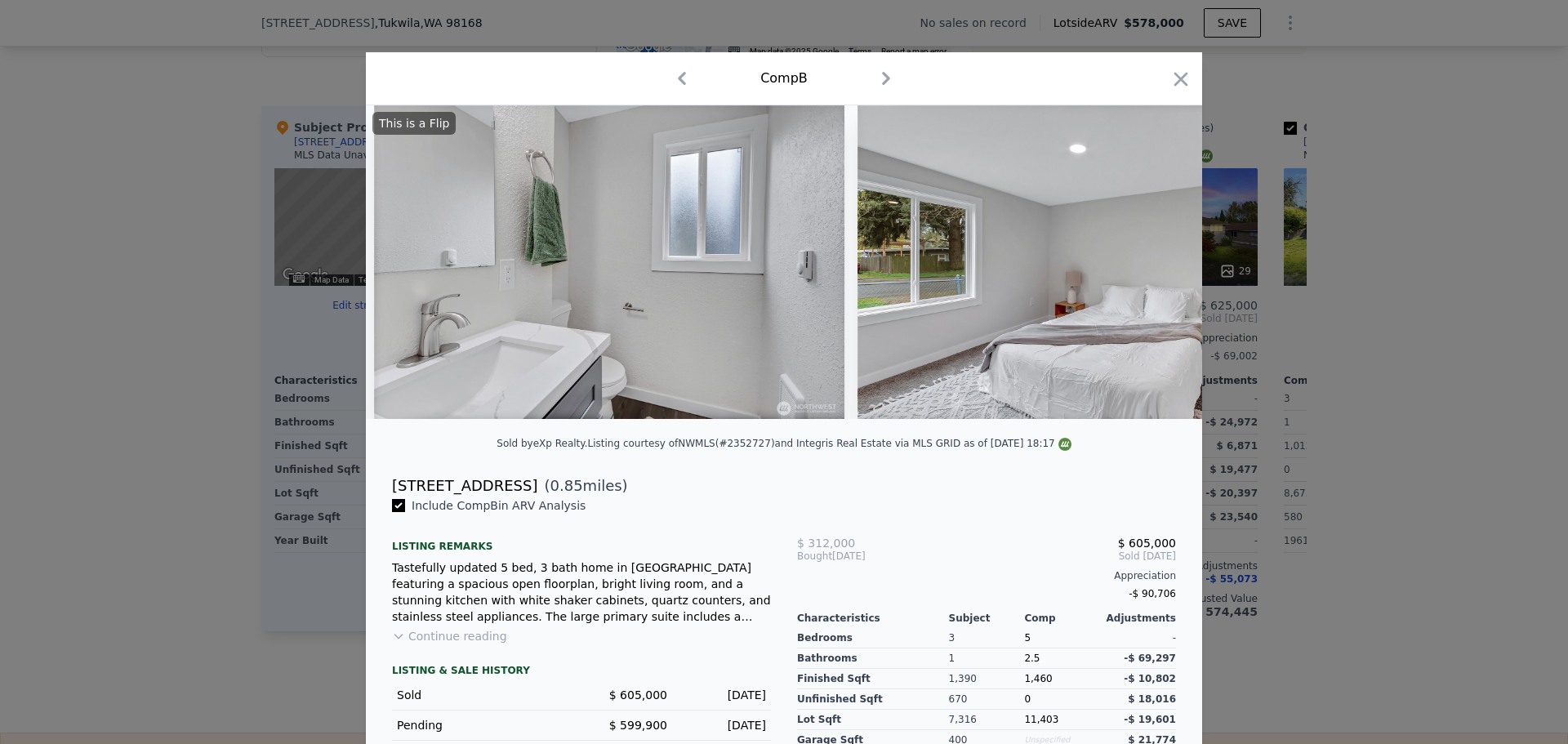
scroll to position [0, 5151]
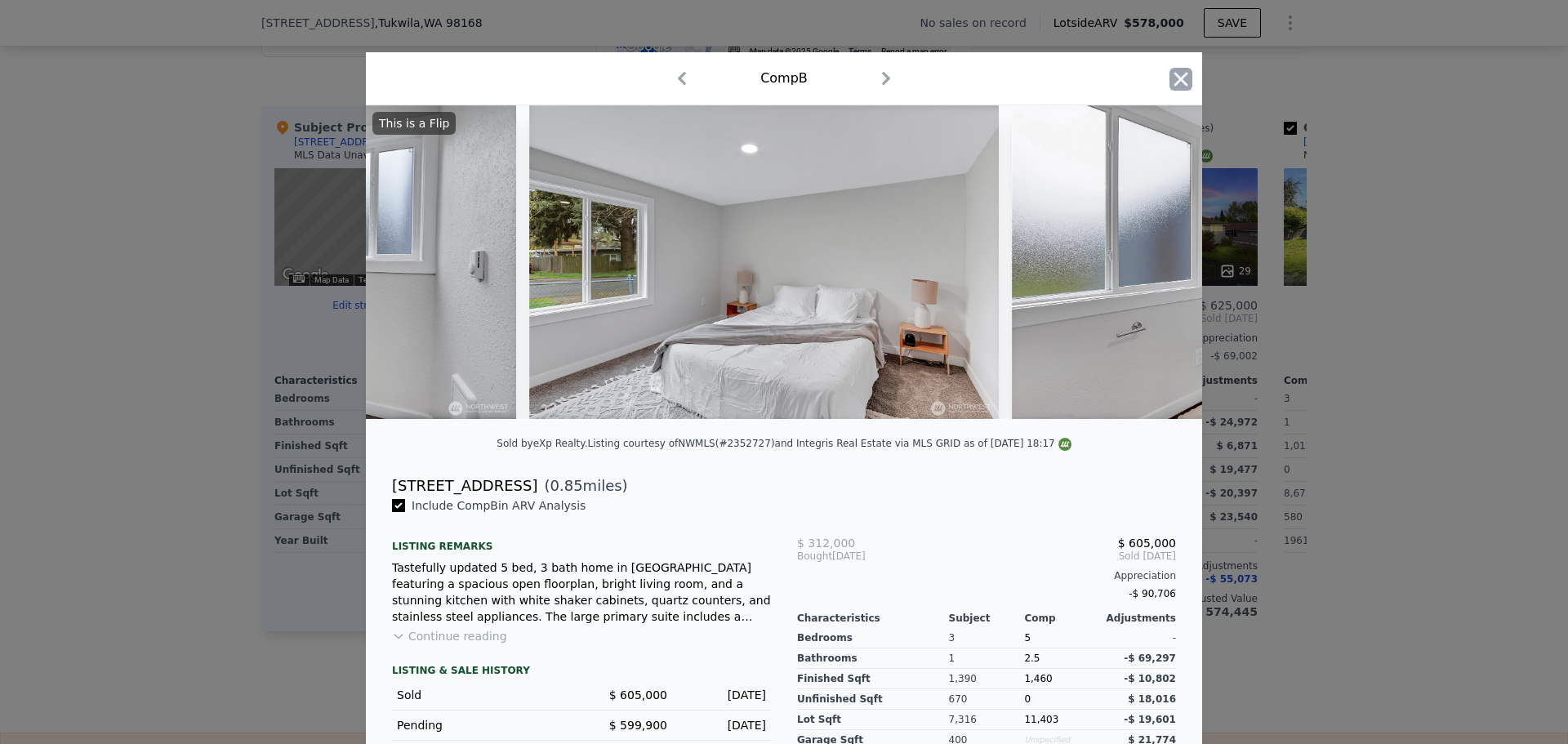
click at [1174, 80] on icon "button" at bounding box center [1181, 78] width 14 height 14
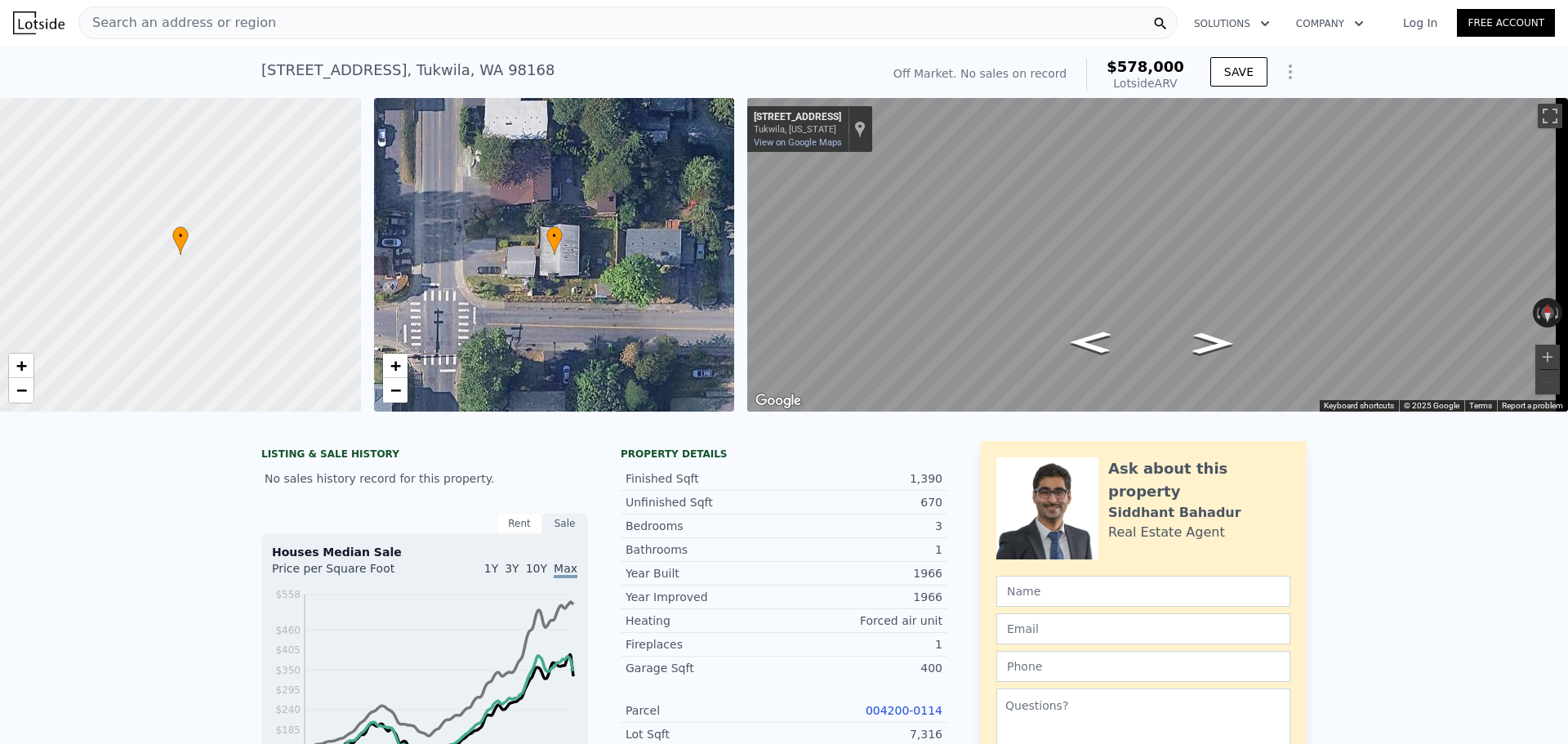
drag, startPoint x: 477, startPoint y: 0, endPoint x: 378, endPoint y: 21, distance: 101.2
click at [378, 21] on div "Search an address or region" at bounding box center [628, 23] width 1099 height 33
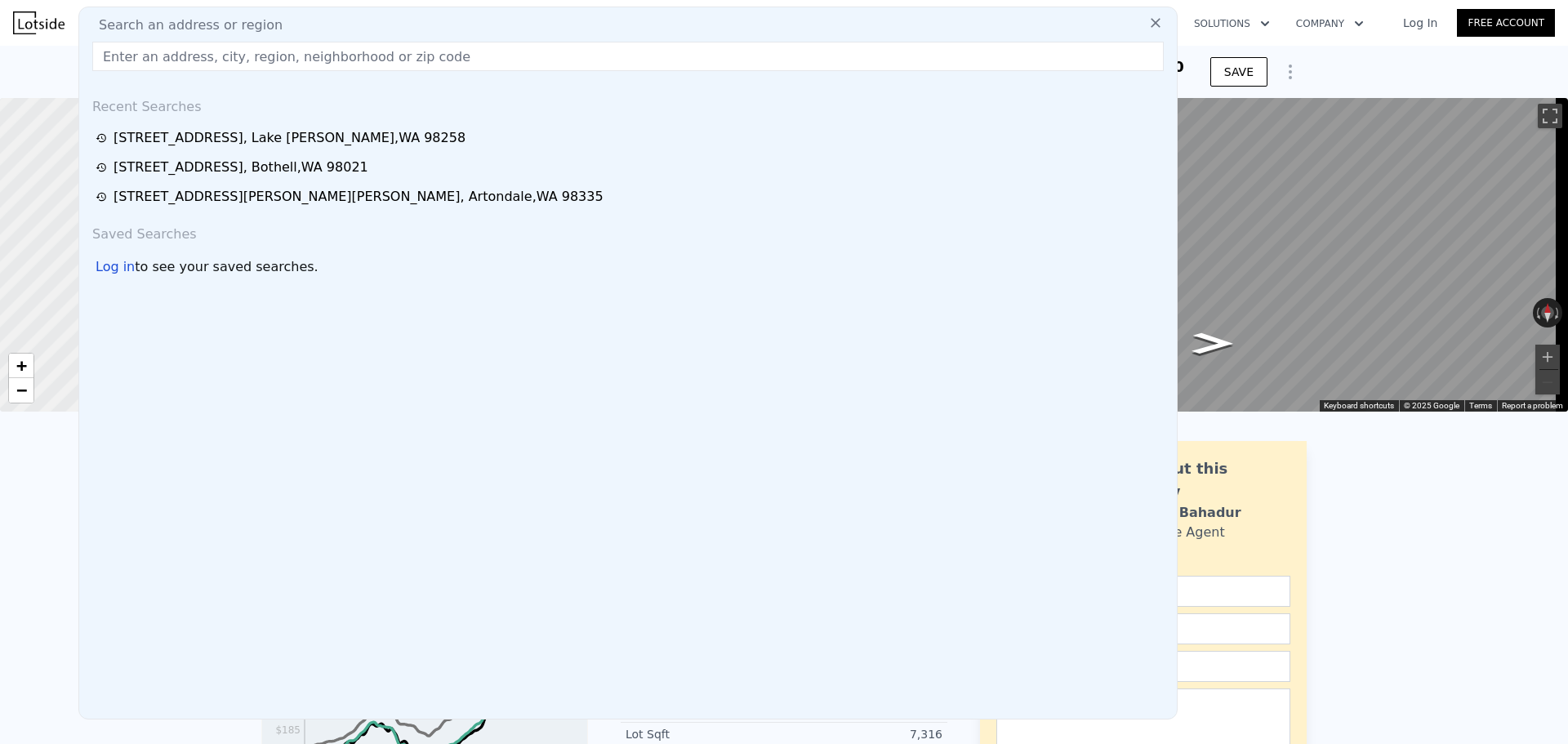
click at [342, 56] on input "text" at bounding box center [627, 57] width 1071 height 29
type input "d"
click at [205, 51] on input "d" at bounding box center [627, 57] width 1071 height 29
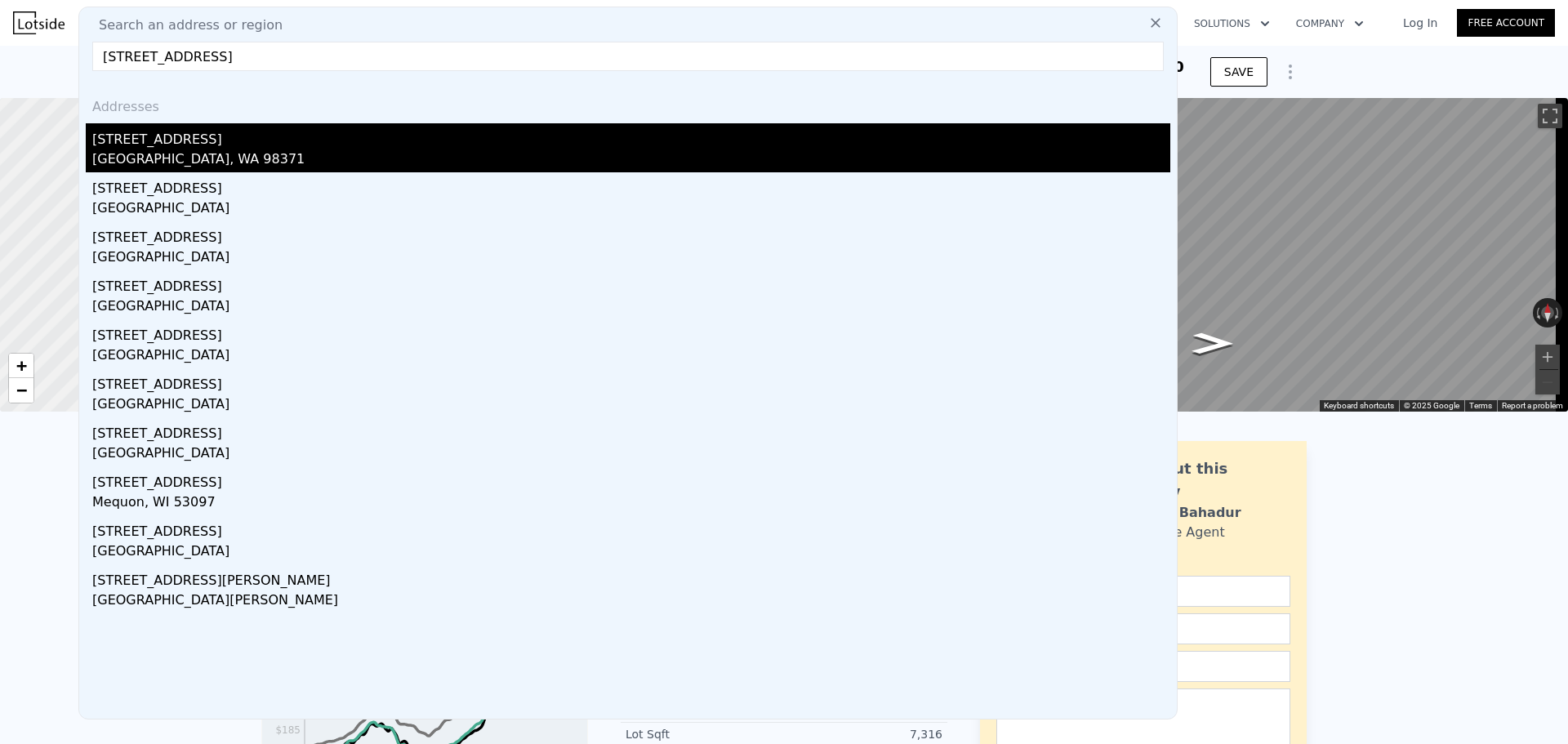
type input "[STREET_ADDRESS]"
click at [191, 163] on div "[GEOGRAPHIC_DATA], WA 98371" at bounding box center [631, 160] width 1078 height 23
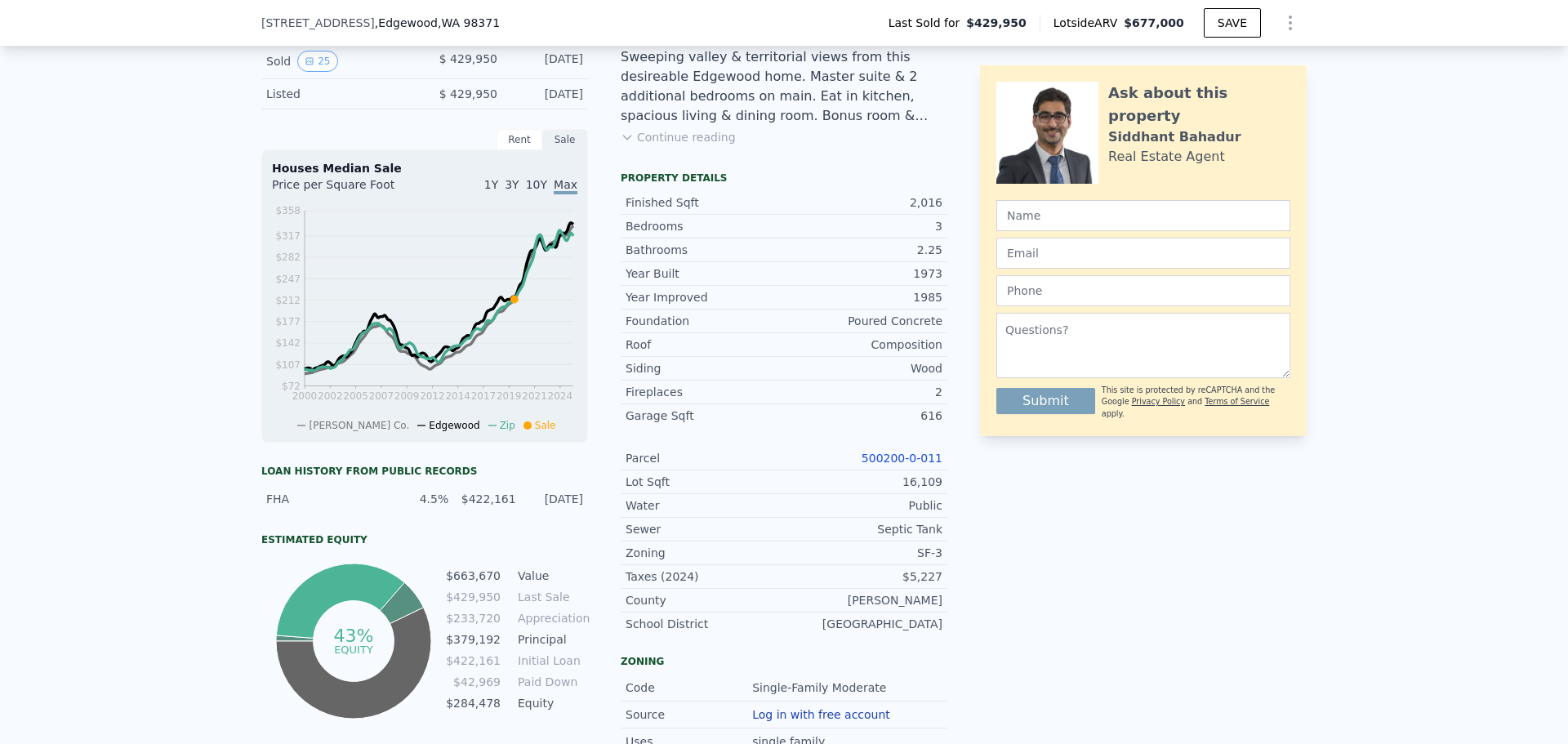
scroll to position [266, 0]
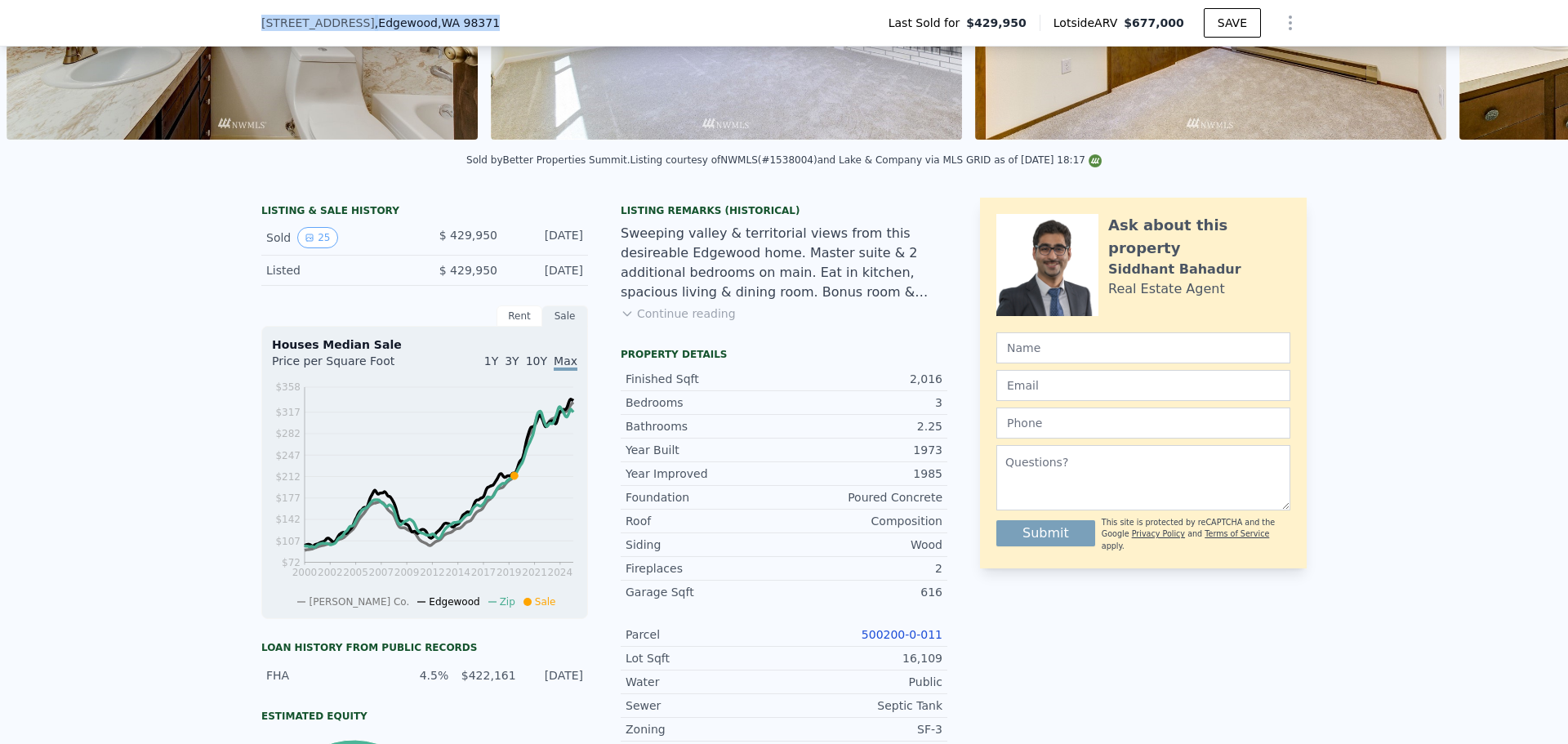
drag, startPoint x: 244, startPoint y: 23, endPoint x: 537, endPoint y: 20, distance: 293.0
click at [537, 20] on div "[STREET_ADDRESS] Last Sold for $429,950 Lotside ARV $677,000 SAVE" at bounding box center [784, 23] width 1568 height 46
copy div "[STREET_ADDRESS]"
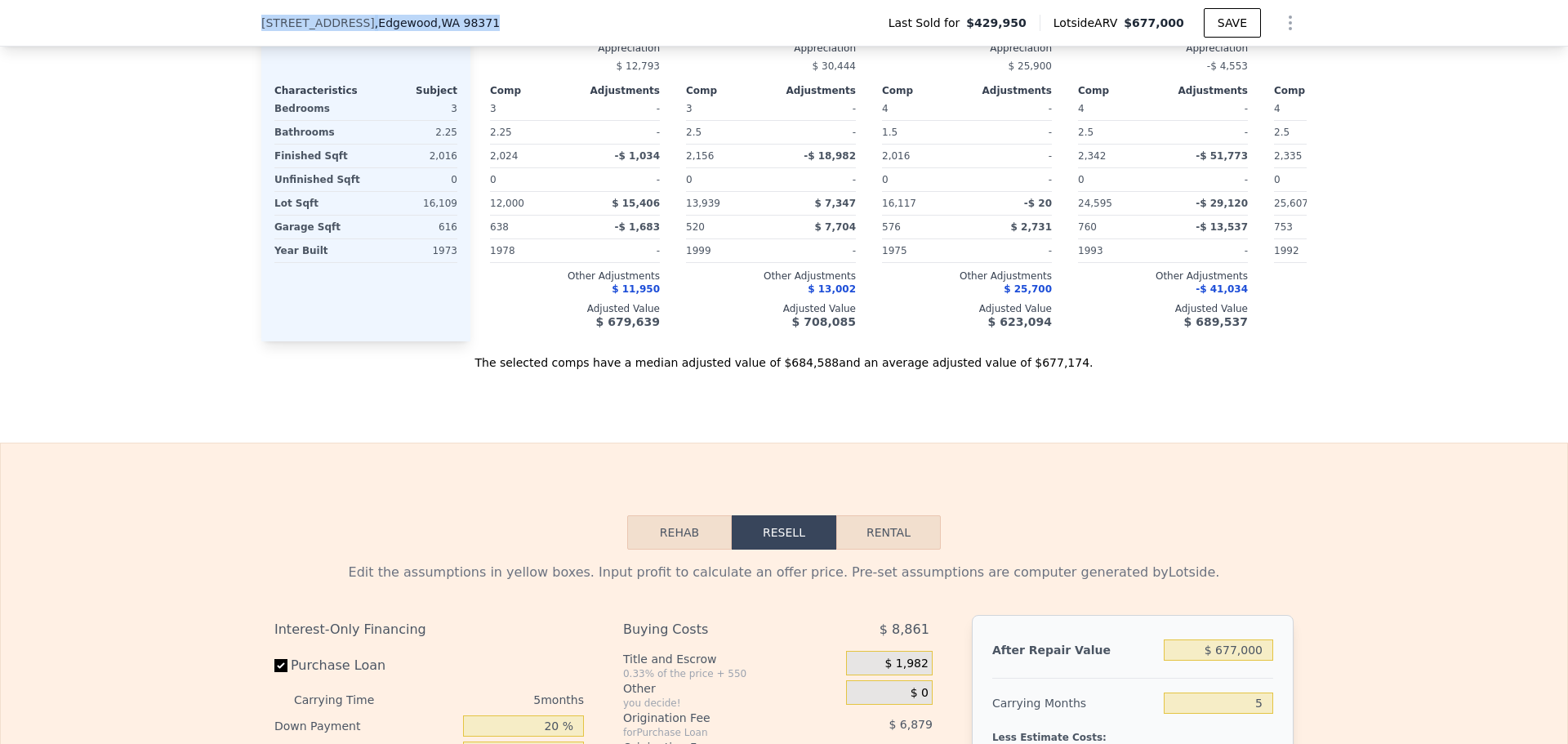
scroll to position [2444, 0]
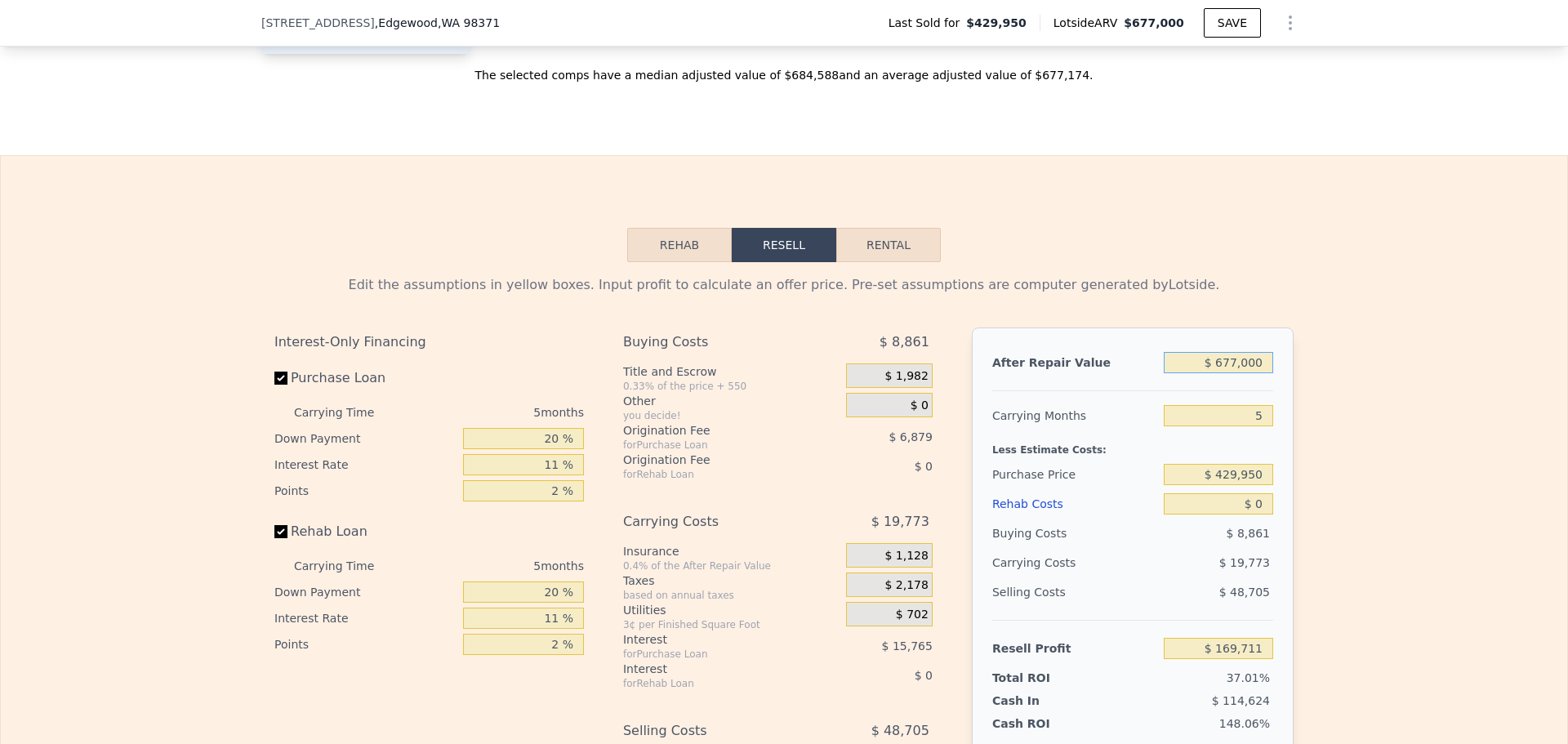
click at [1246, 373] on input "$ 677,000" at bounding box center [1219, 362] width 109 height 21
click at [1237, 485] on input "$ 429,950" at bounding box center [1219, 474] width 109 height 21
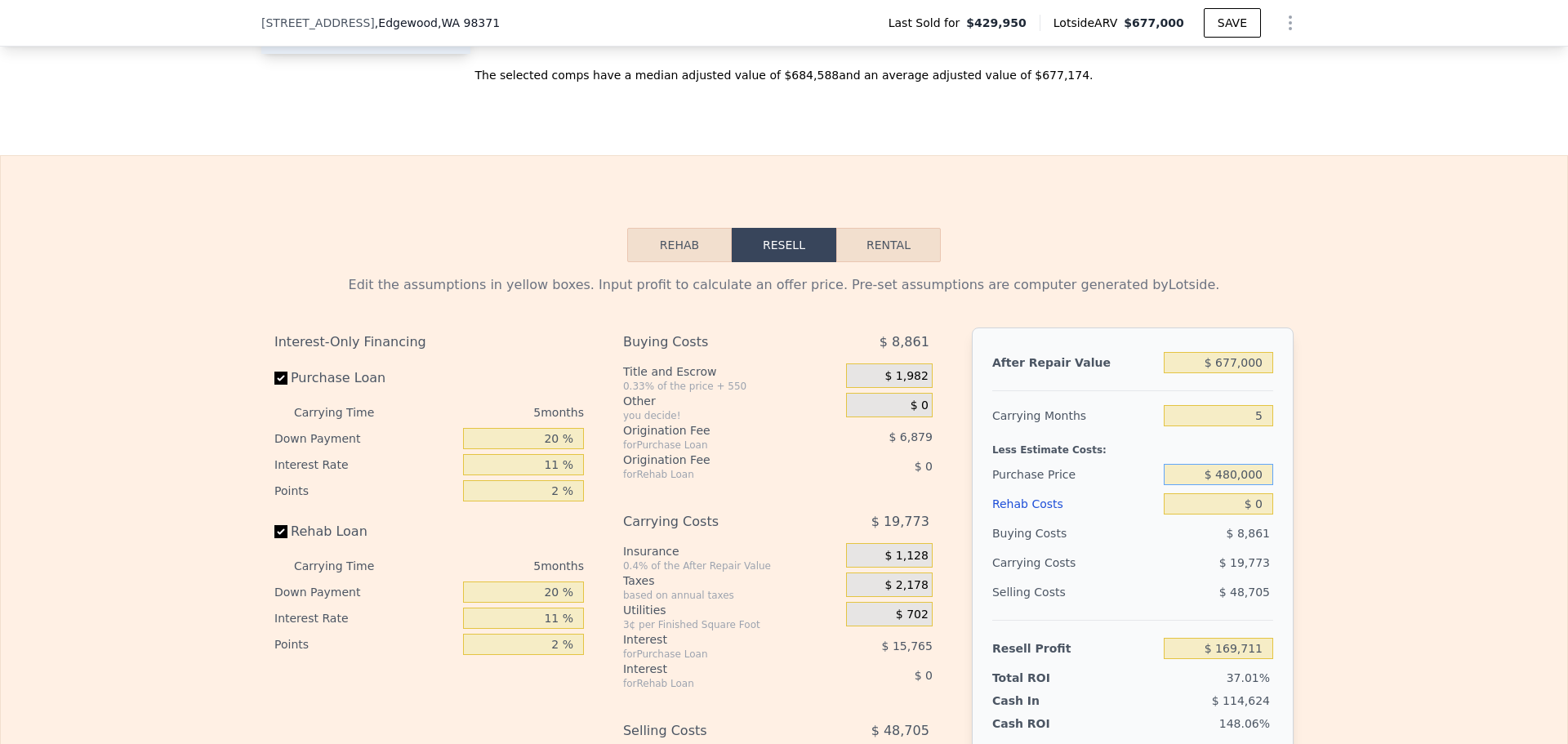
type input "$ 480,000"
click at [1233, 373] on input "$ 677,000" at bounding box center [1219, 362] width 109 height 21
type input "$ 116,859"
click at [1233, 373] on input "$ 677,000" at bounding box center [1219, 362] width 109 height 21
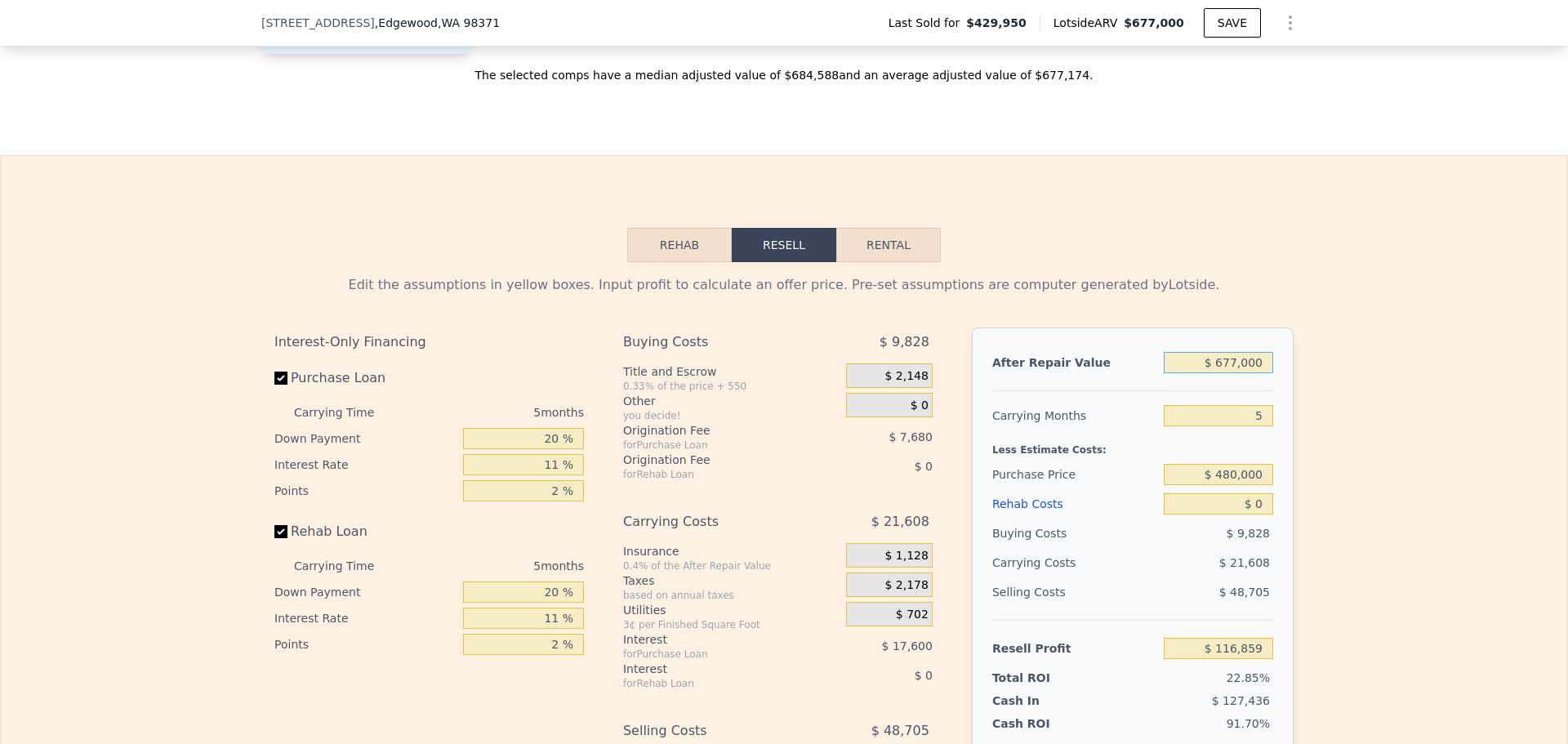
type input "$ 6"
type input "-$ 510,852"
type input "$ 62"
type input "-$ 510,801"
type input "$ 625"
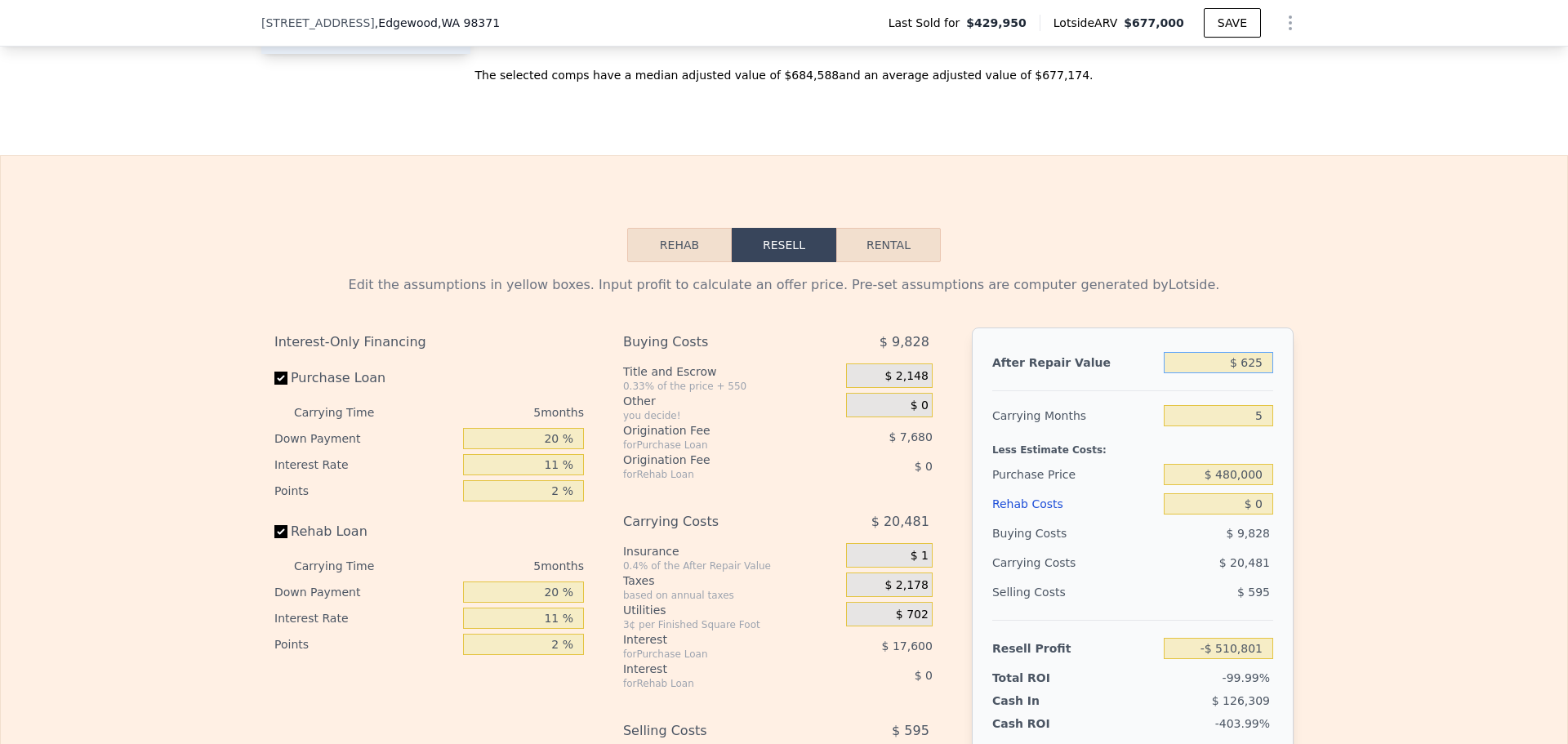
type input "-$ 510,279"
type input "$ 6,250"
type input "-$ 505,062"
type input "$ 625,000"
type input "$ 68,644"
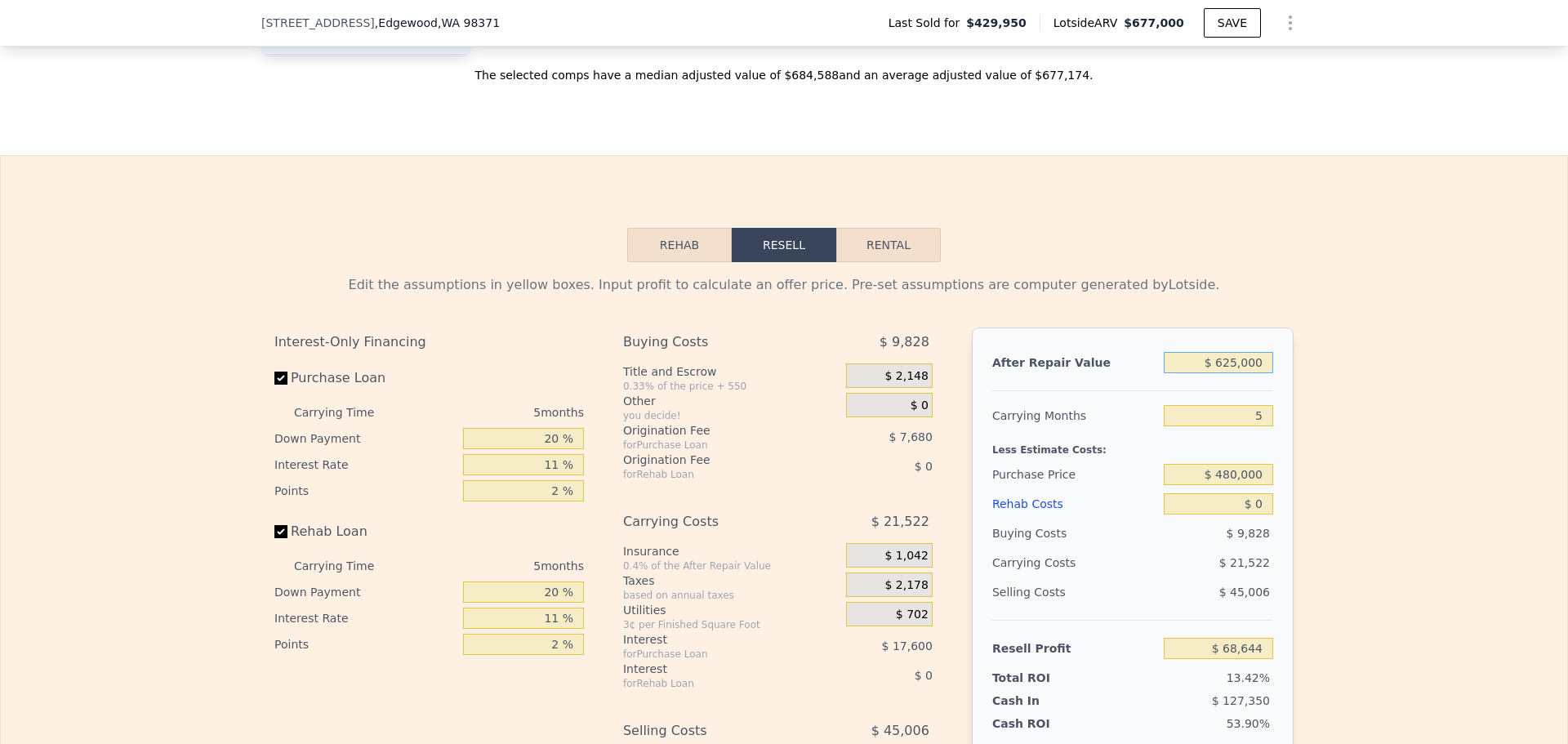
type input "$ 625,000"
click at [1263, 427] on input "5" at bounding box center [1219, 415] width 109 height 21
type input "4"
type input "$ 72,949"
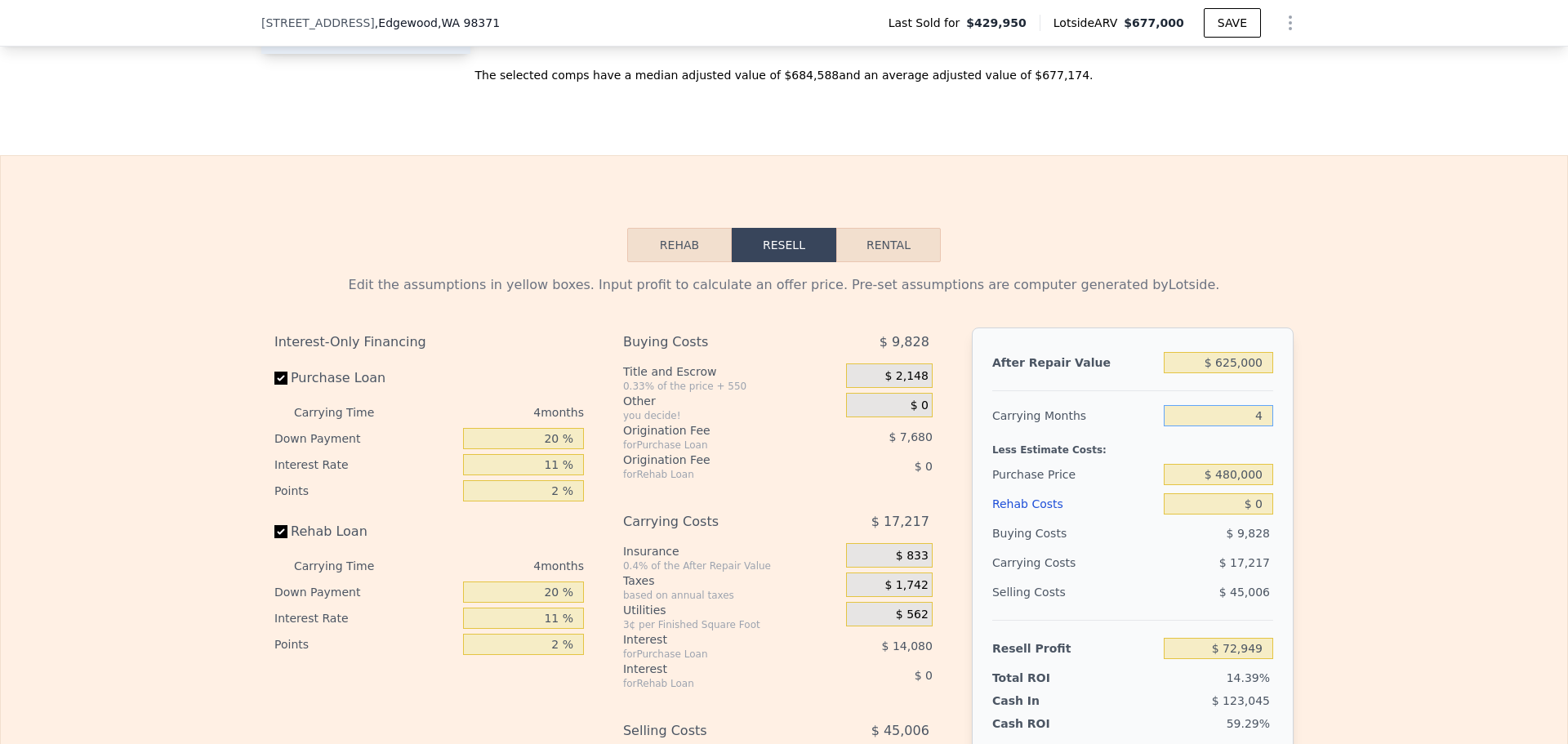
scroll to position [2717, 0]
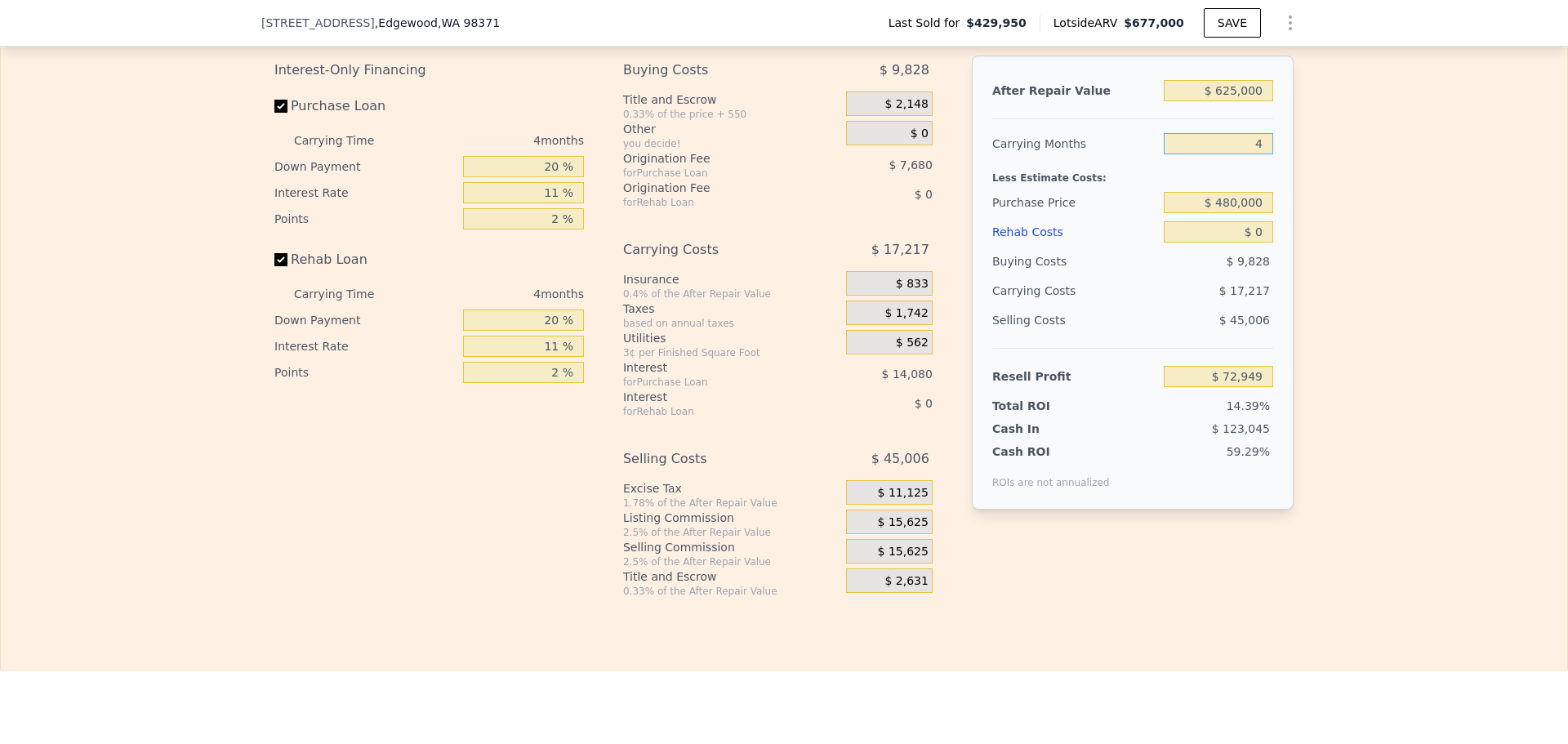
type input "4"
click at [899, 530] on span "$ 15,625" at bounding box center [903, 522] width 51 height 15
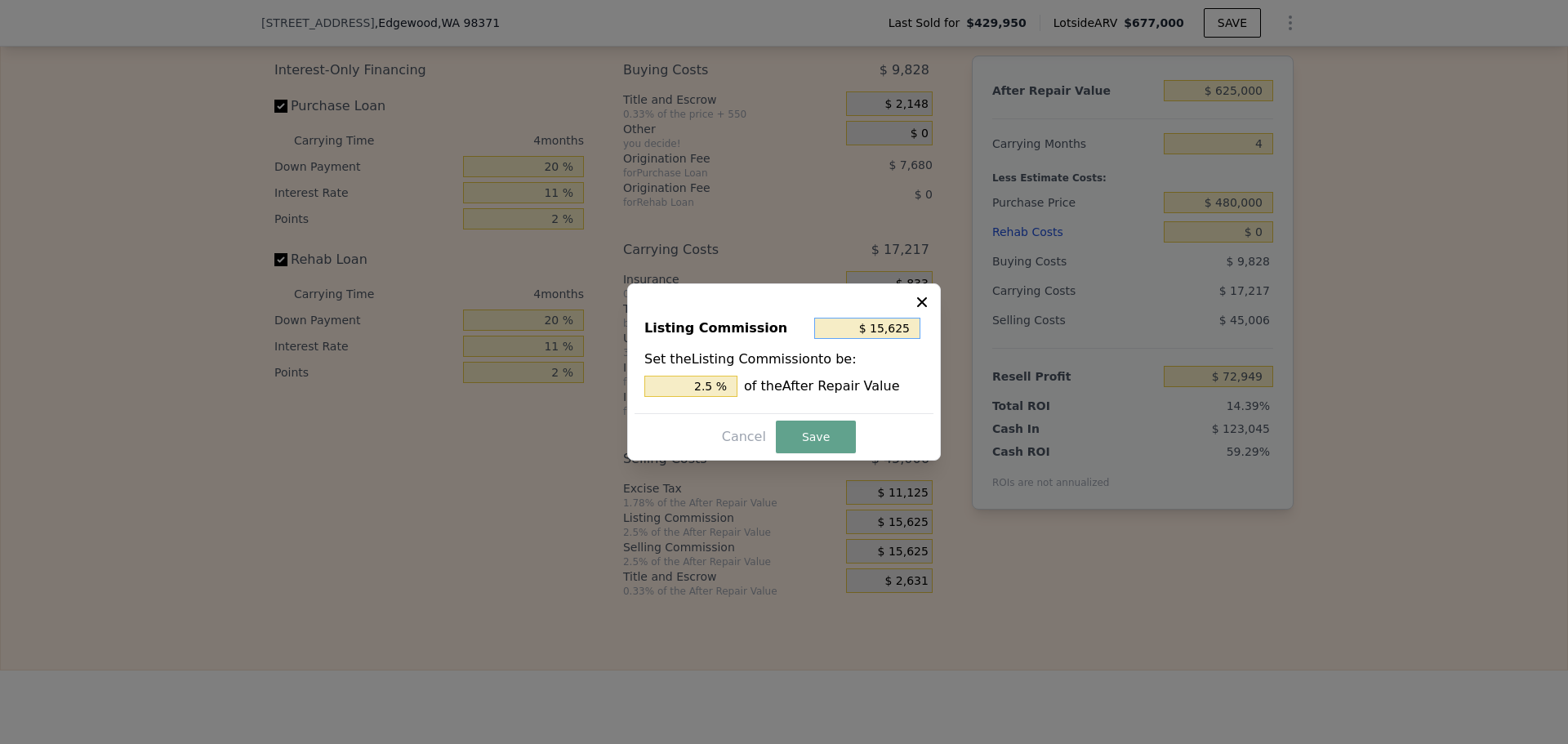
click at [853, 325] on input "$ 15,625" at bounding box center [867, 327] width 106 height 21
click at [922, 295] on icon at bounding box center [922, 303] width 16 height 16
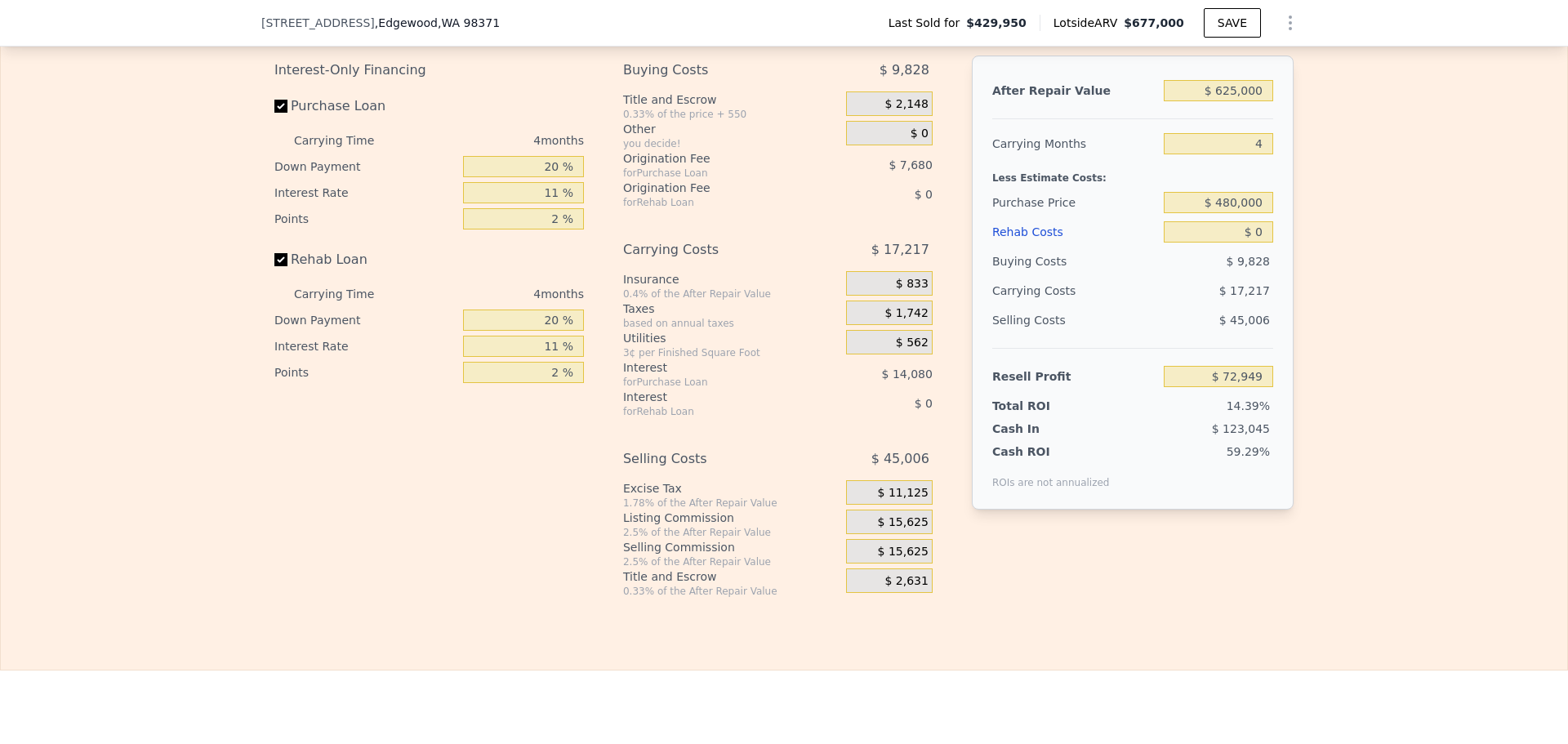
click at [913, 534] on div "$ 15,625" at bounding box center [889, 522] width 87 height 25
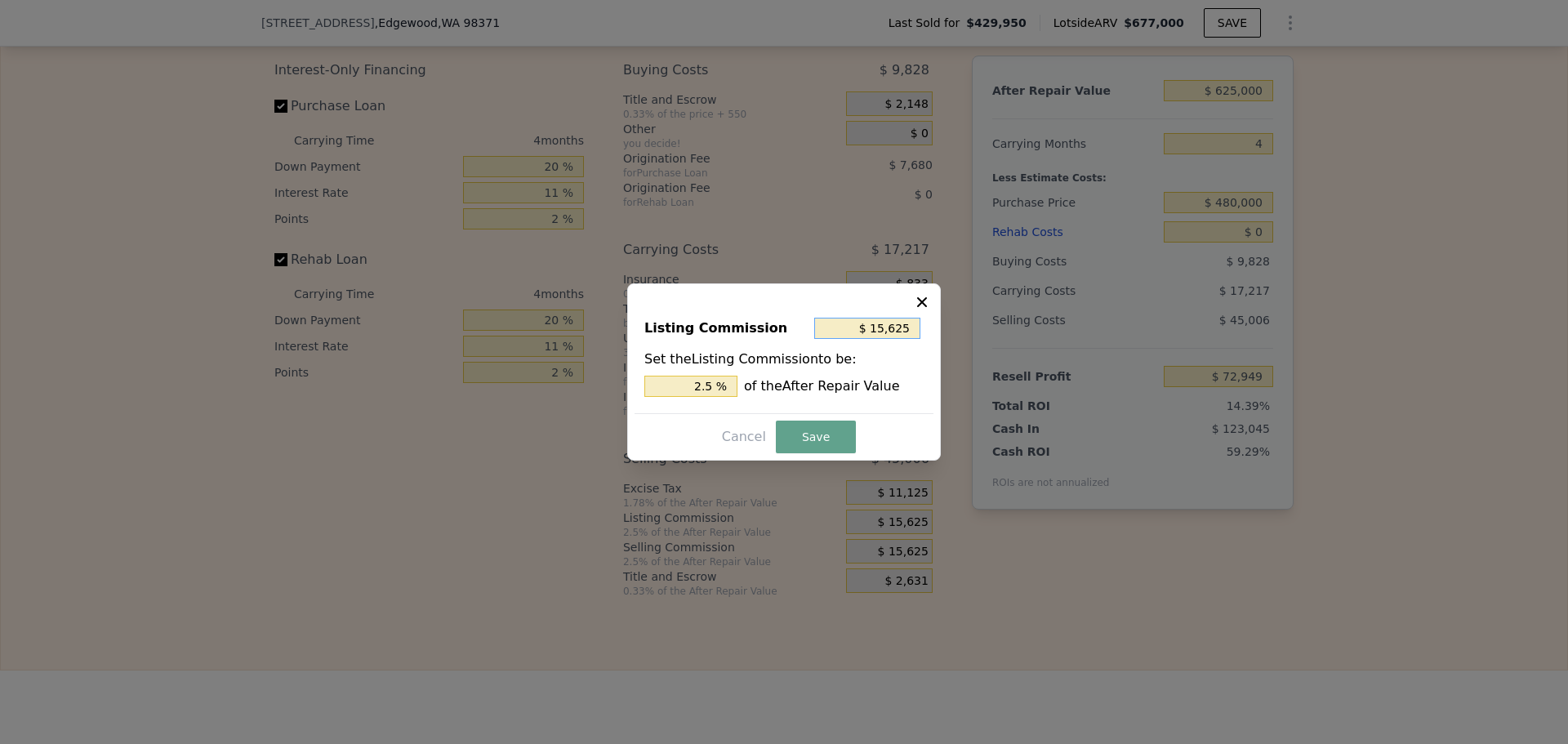
click at [885, 326] on input "$ 15,625" at bounding box center [867, 327] width 106 height 21
type input "$ 1"
type input "0.000 %"
type input "$ 10"
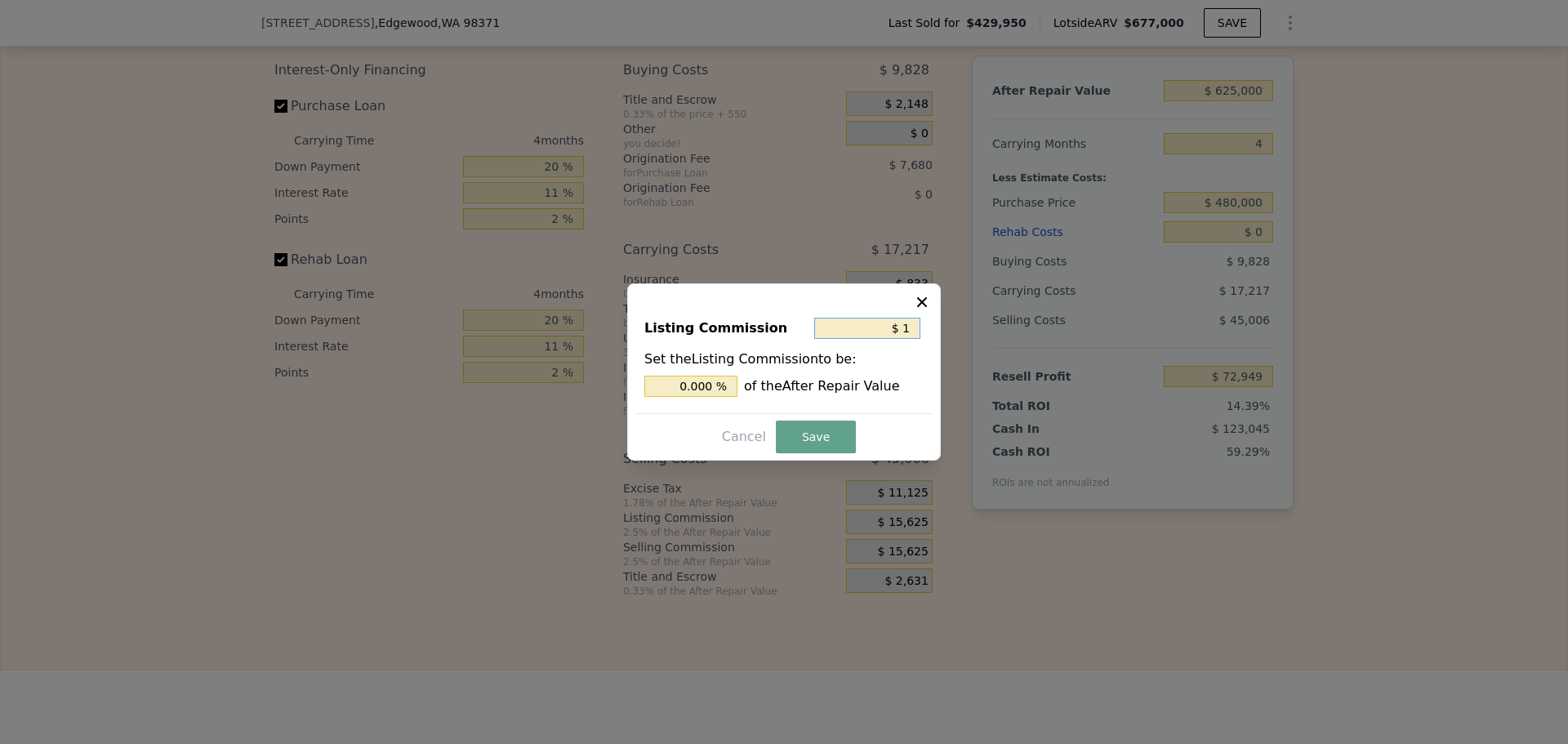
type input "0.002 %"
type input "$ 100"
type input "0.016 %"
type input "$ 1,000"
type input "0.16 %"
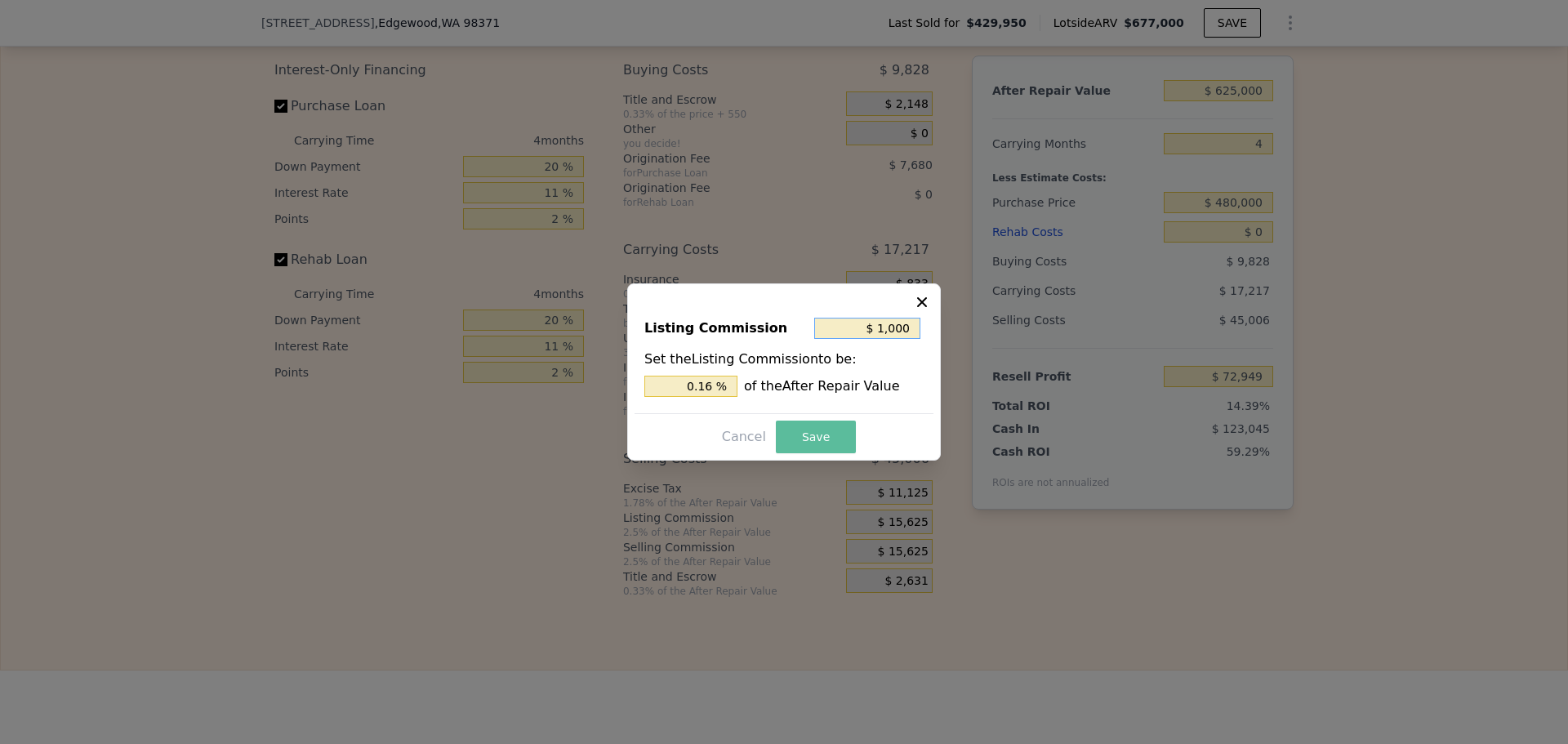
type input "$ 1,000"
click at [820, 430] on button "Save" at bounding box center [816, 437] width 80 height 33
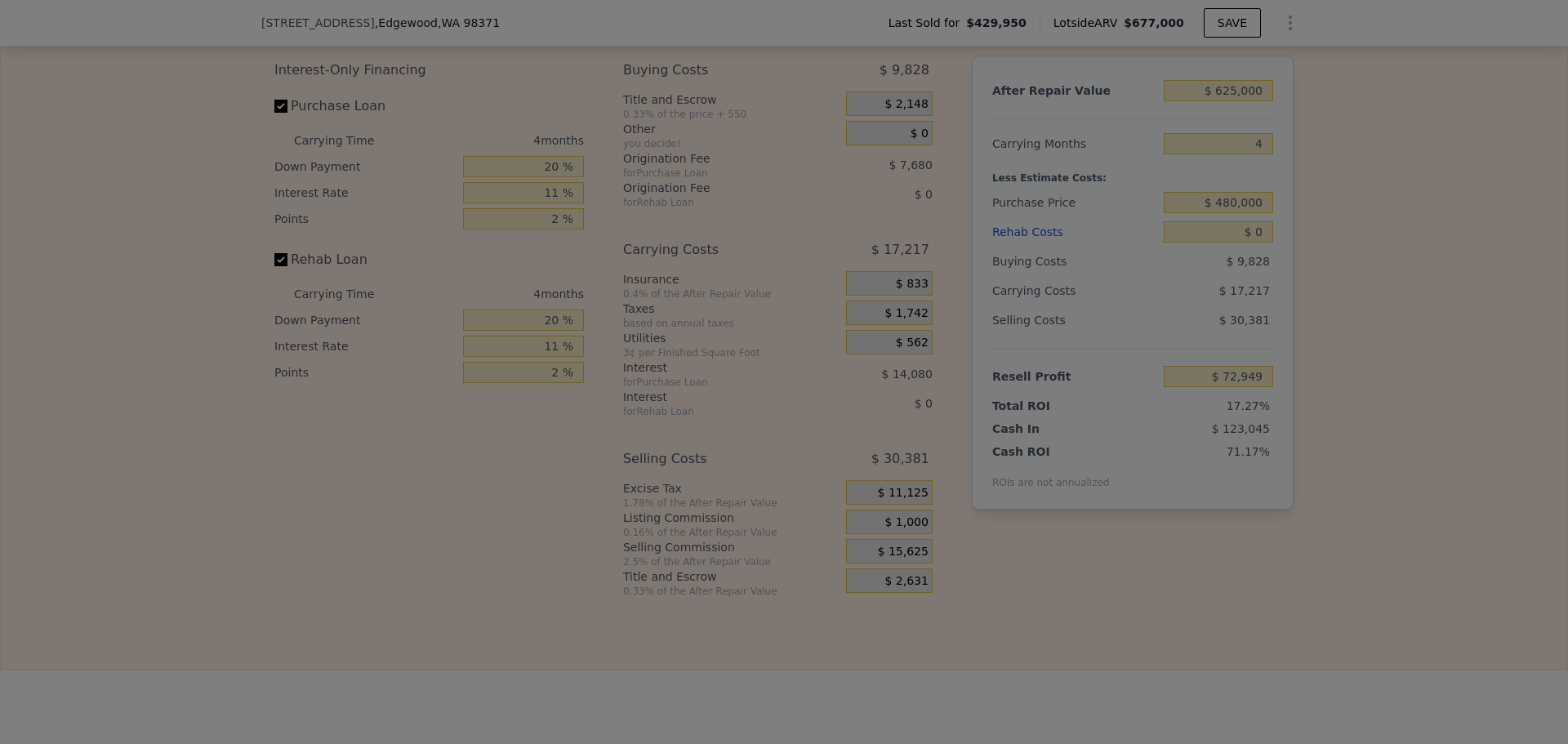
type input "$ 87,574"
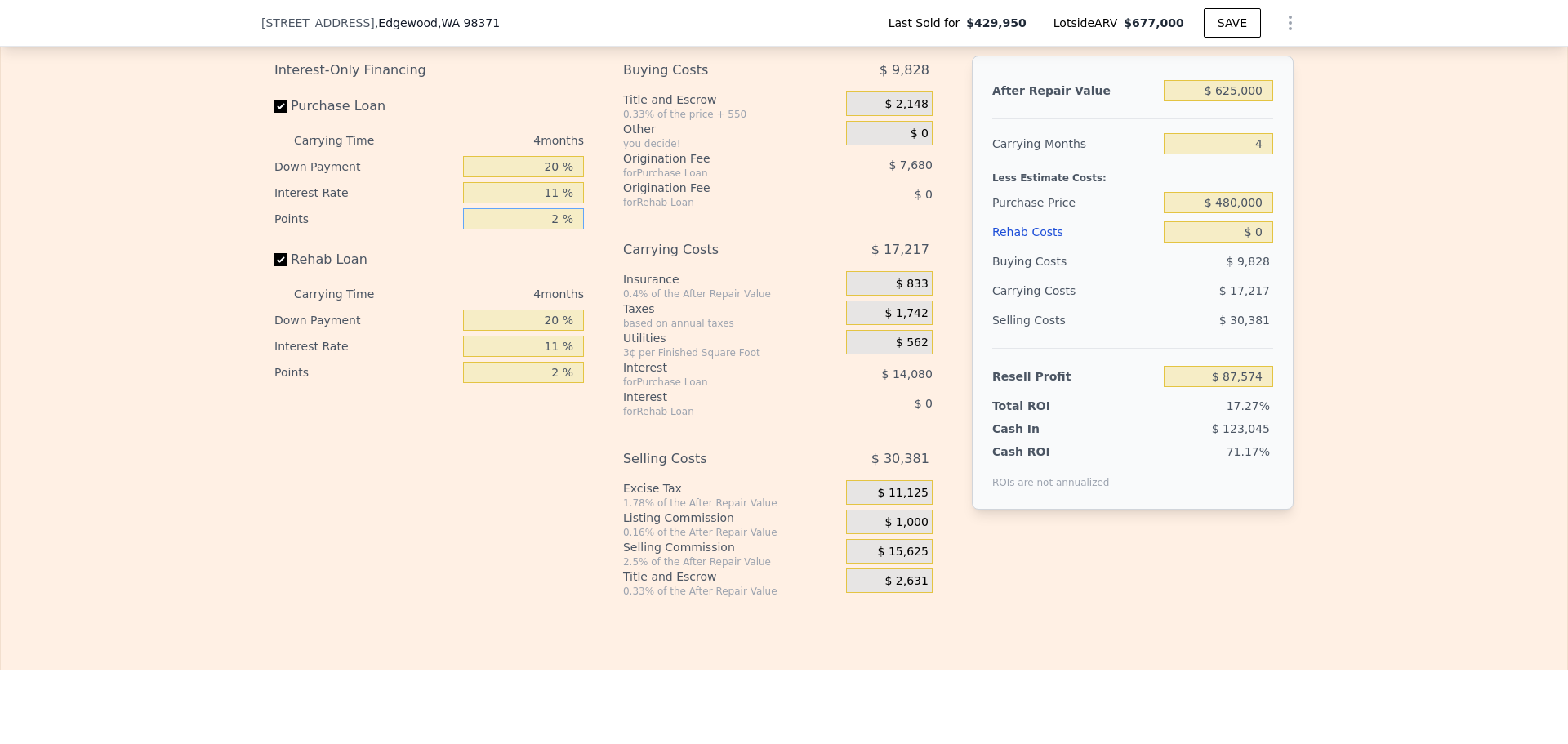
click at [530, 230] on input "2 %" at bounding box center [523, 218] width 121 height 21
type input "1 %"
type input "$ 91,414"
click at [545, 230] on input "1 %" at bounding box center [523, 218] width 121 height 21
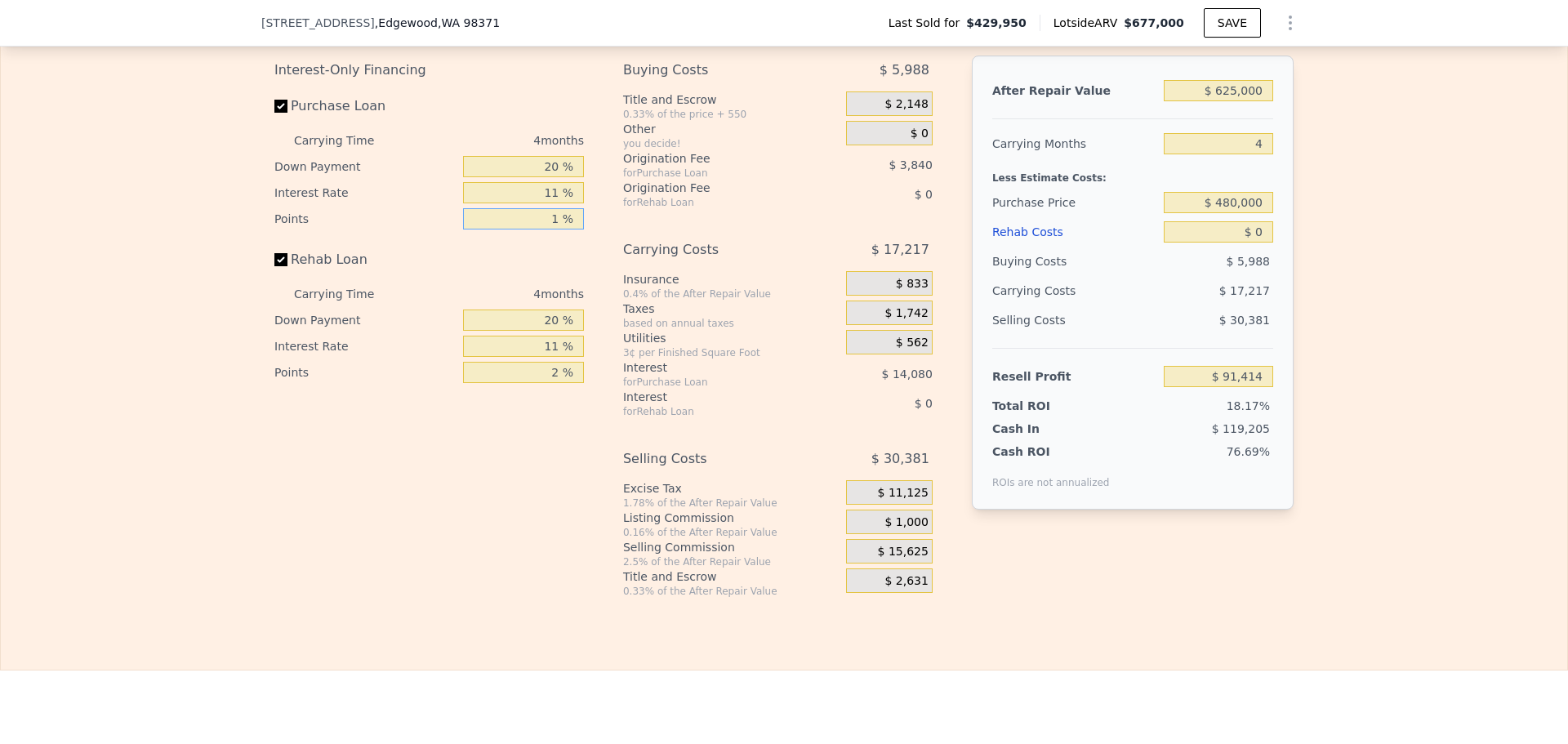
click at [545, 230] on input "1 %" at bounding box center [523, 218] width 121 height 21
type input "2 %"
type input "$ 87,574"
click at [545, 230] on input "2 %" at bounding box center [523, 218] width 121 height 21
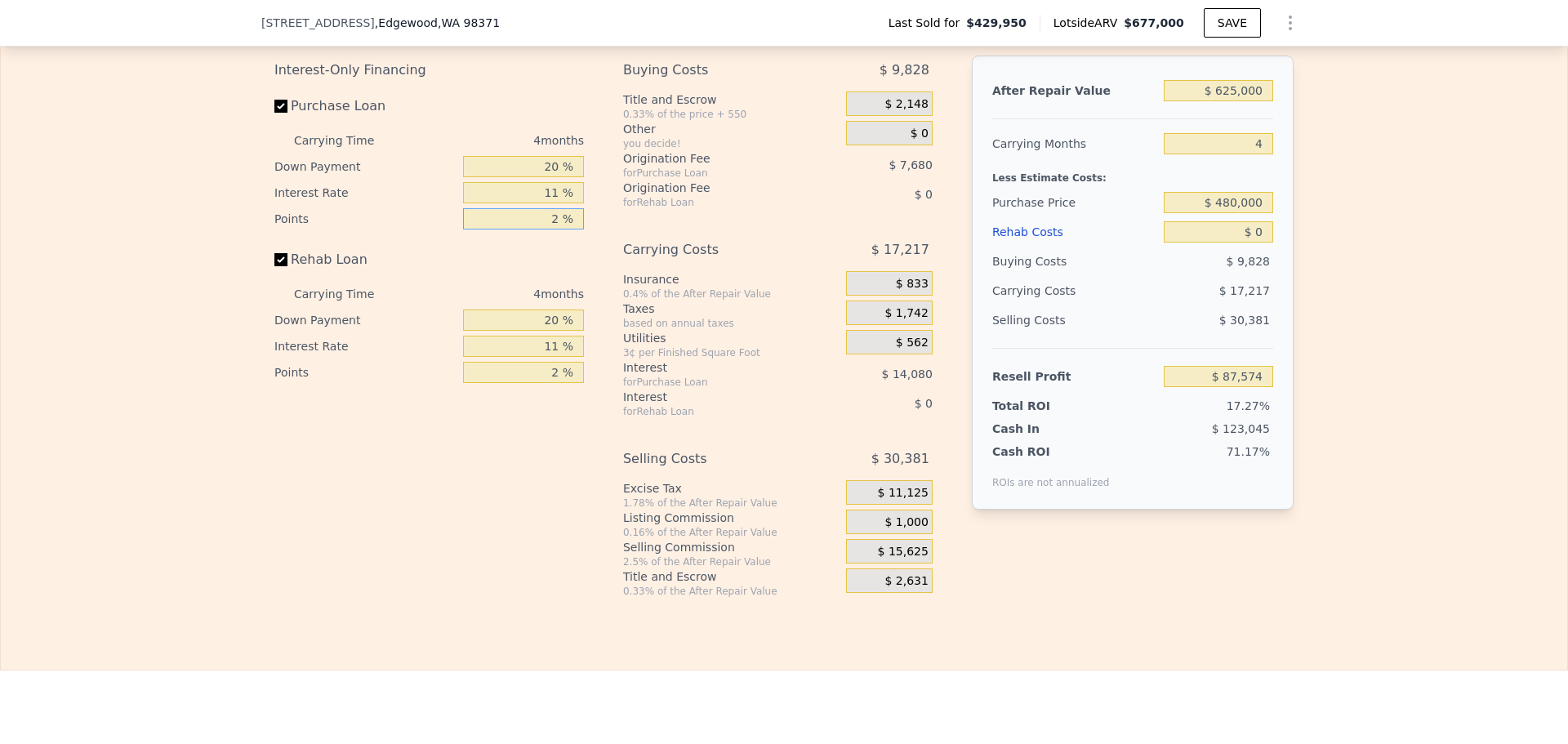
type input "1 %"
type input "$ 91,414"
type input "1 %"
click at [548, 203] on input "11 %" at bounding box center [523, 192] width 121 height 21
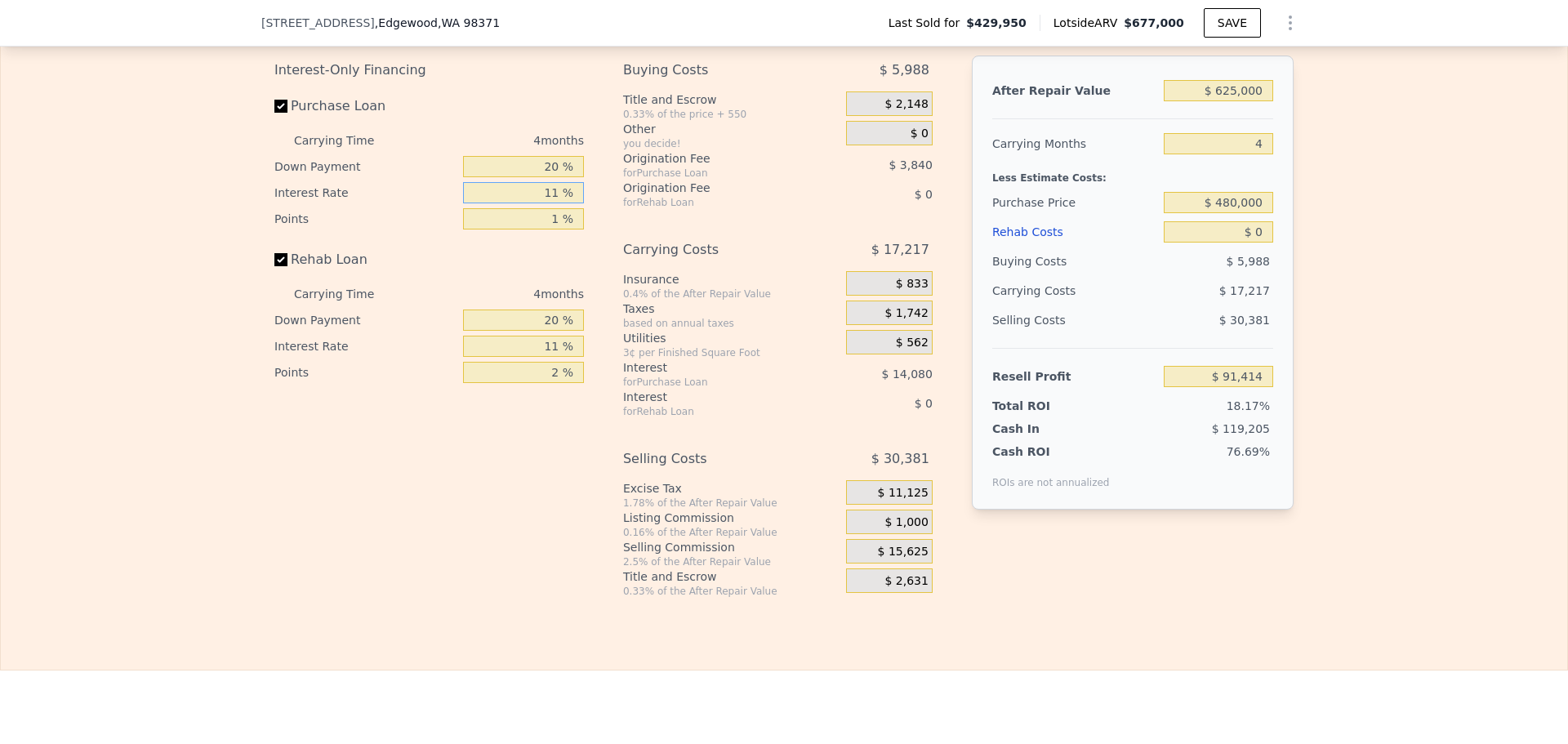
type input "1 %"
type input "$ 104,214"
type input "10 %"
type input "$ 92,694"
type input "10 %"
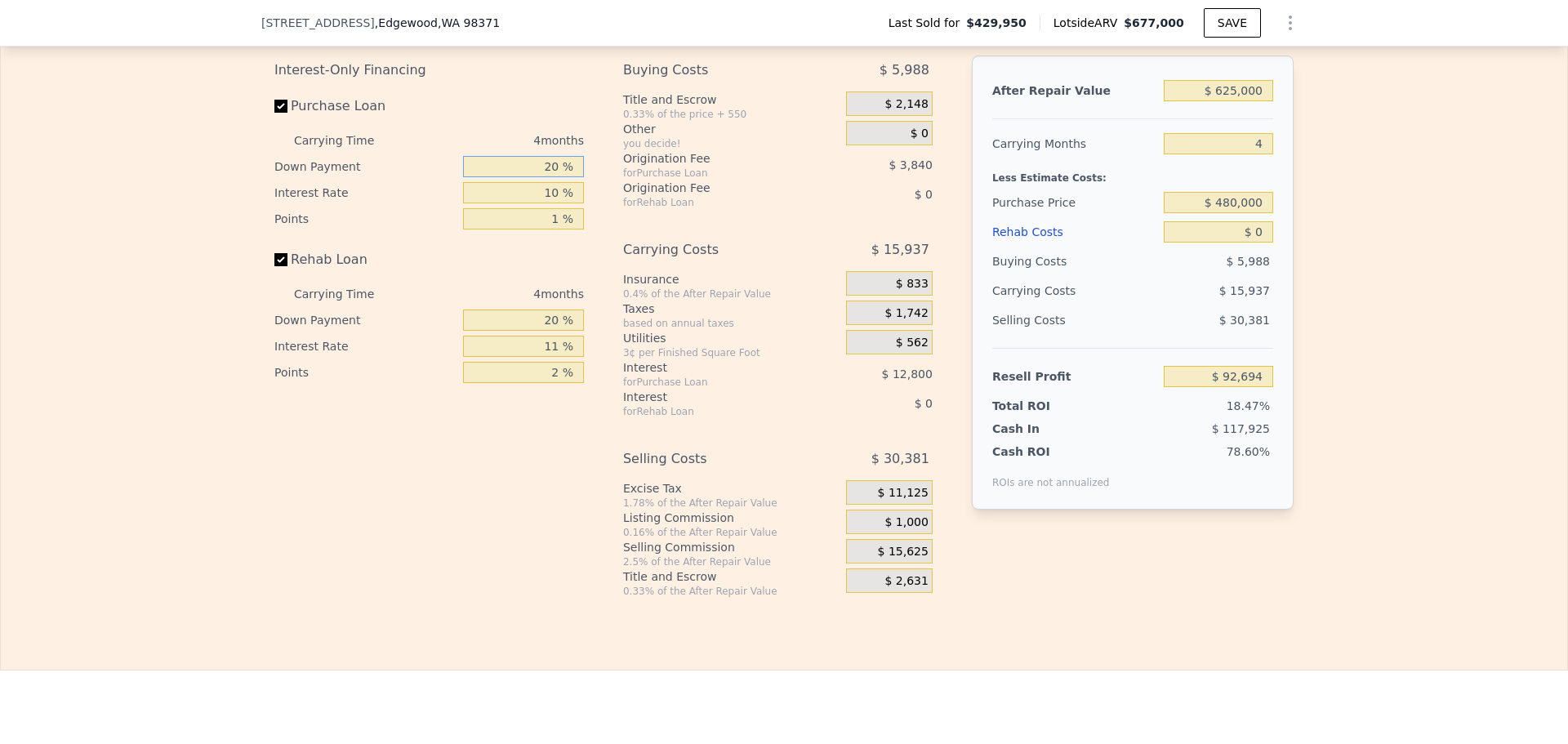
click at [534, 177] on input "20 %" at bounding box center [523, 166] width 121 height 21
type input "1 %"
type input "$ 88,742"
type input "10 %"
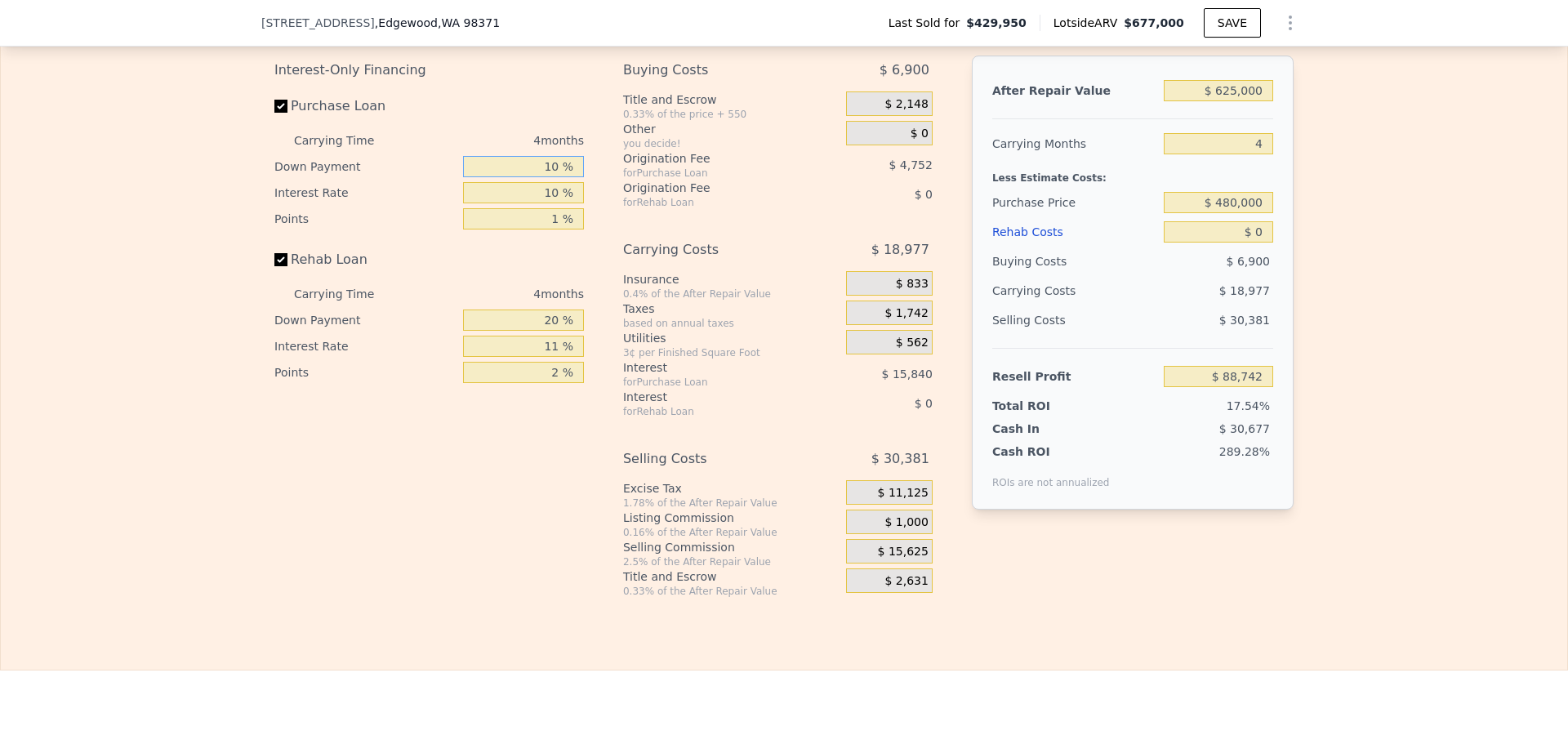
type input "$ 90,614"
type input "10 %"
click at [546, 386] on div "2 %" at bounding box center [523, 372] width 121 height 26
click at [546, 383] on input "2 %" at bounding box center [523, 372] width 121 height 21
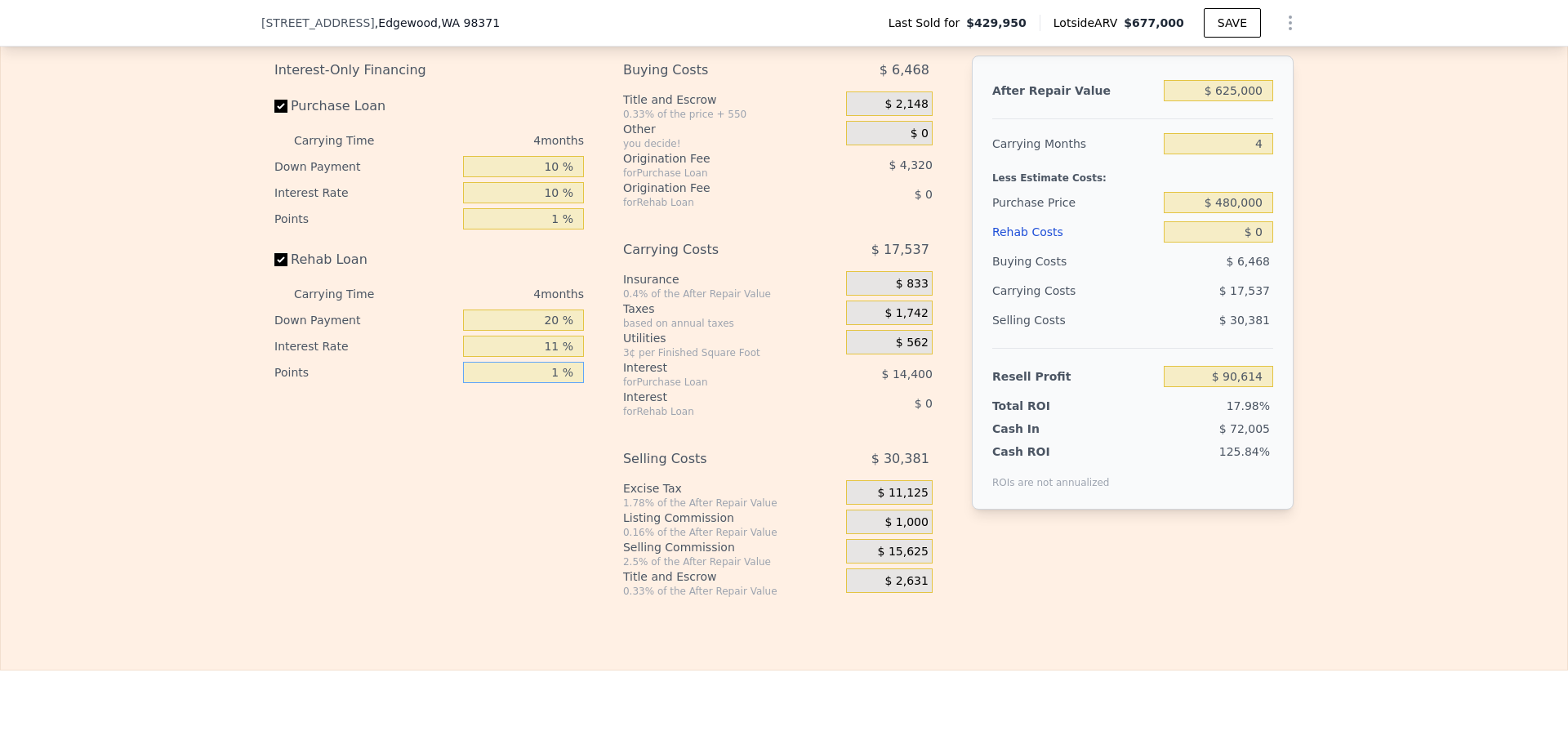
type input "1 %"
click at [546, 357] on input "11 %" at bounding box center [523, 346] width 121 height 21
click at [1250, 213] on input "$ 480,000" at bounding box center [1219, 202] width 109 height 21
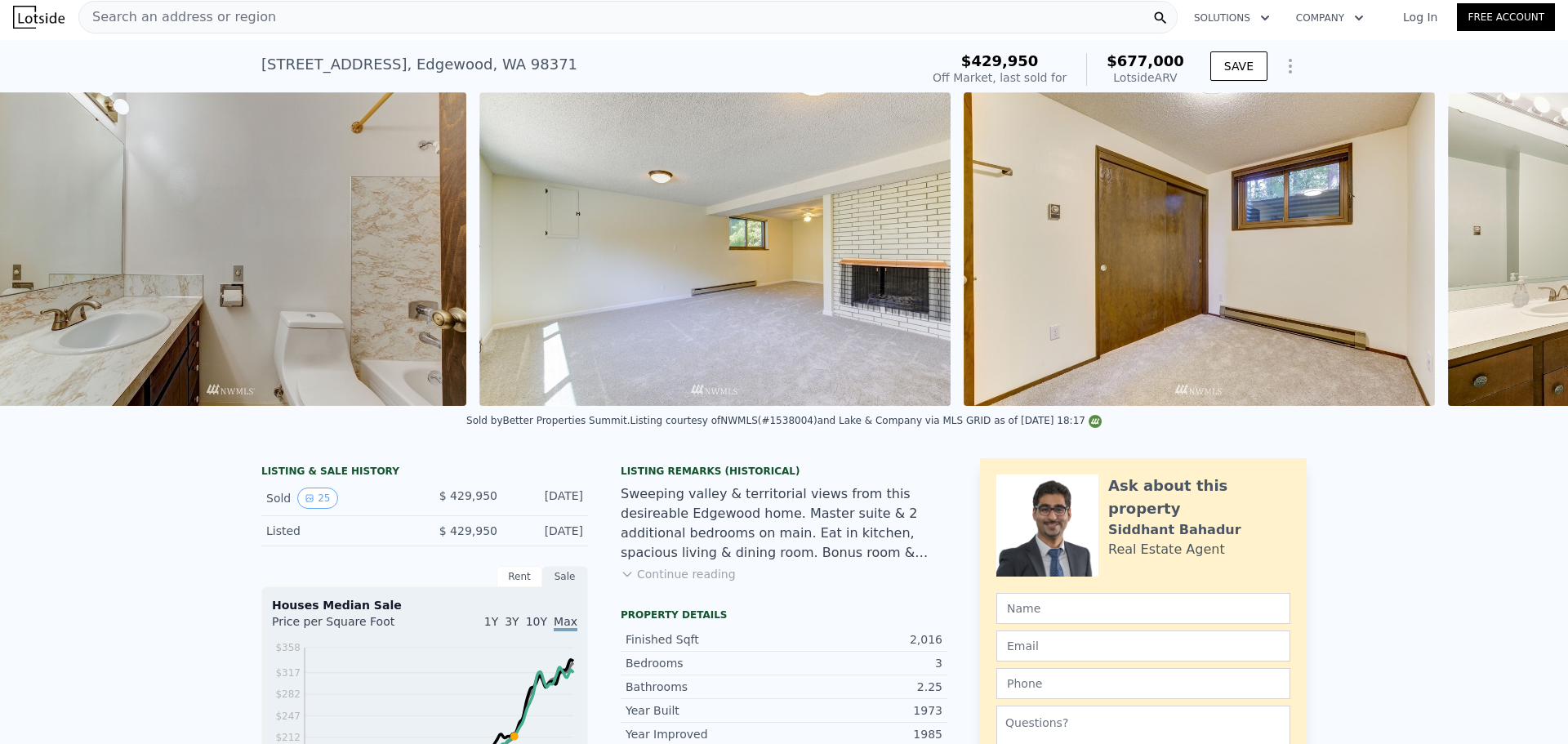
scroll to position [0, 8978]
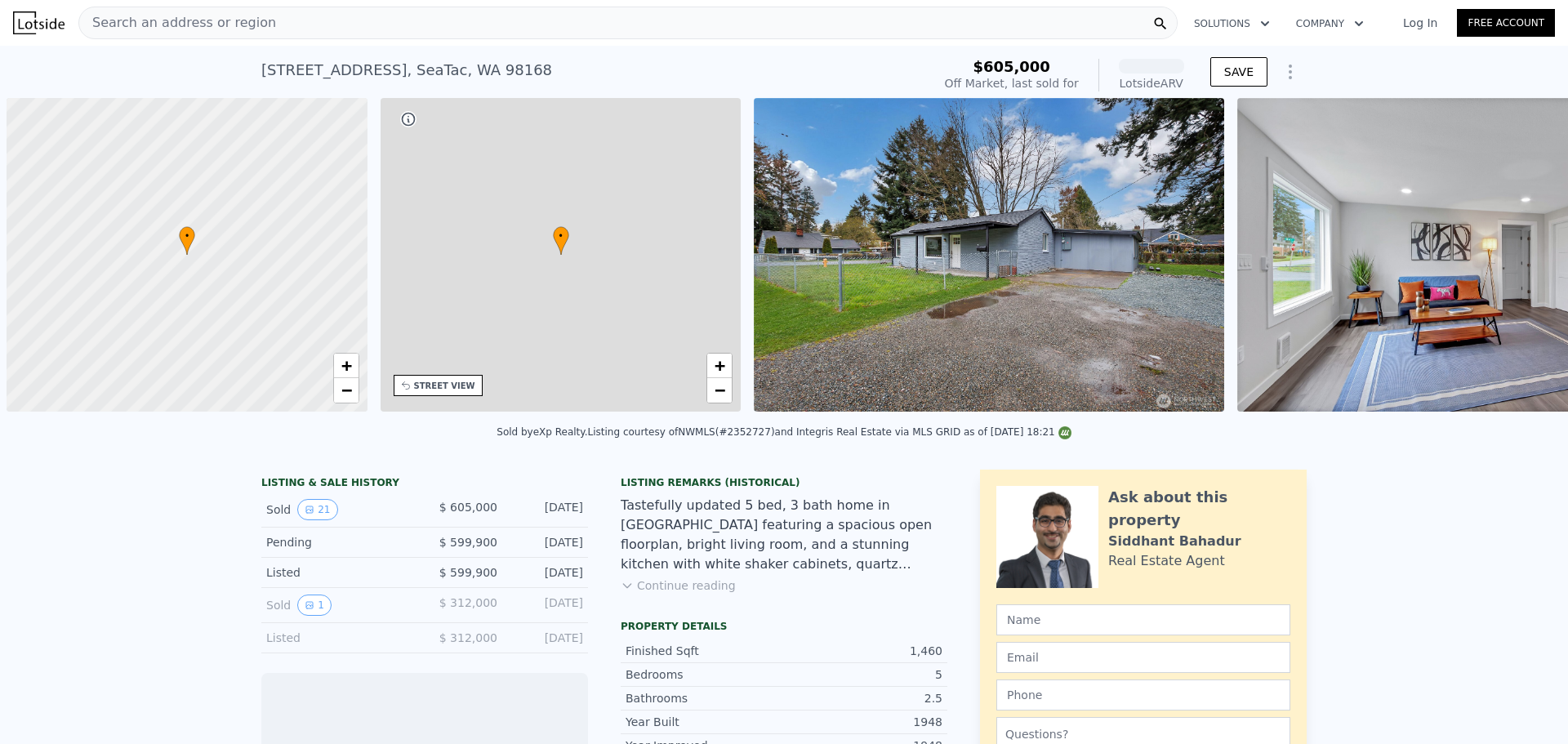
scroll to position [0, 6]
